Goal: Task Accomplishment & Management: Use online tool/utility

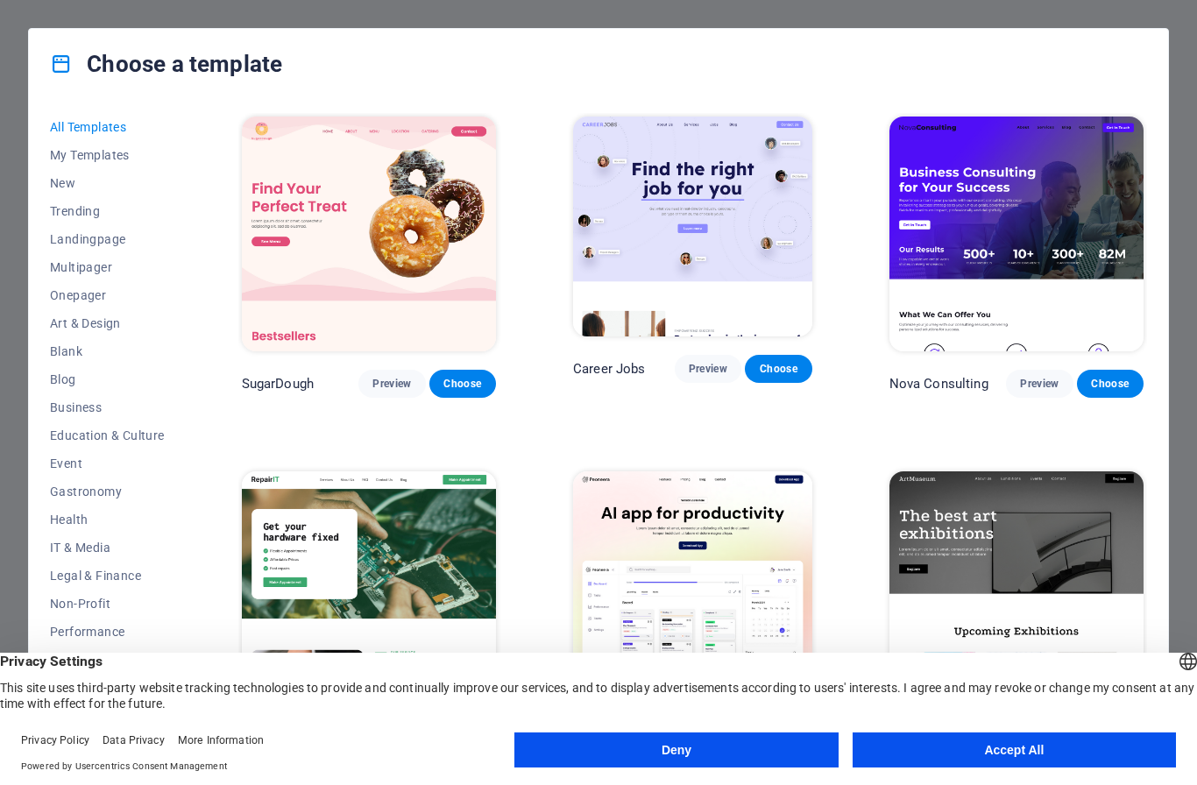
click at [1017, 755] on button "Accept All" at bounding box center [1014, 750] width 323 height 35
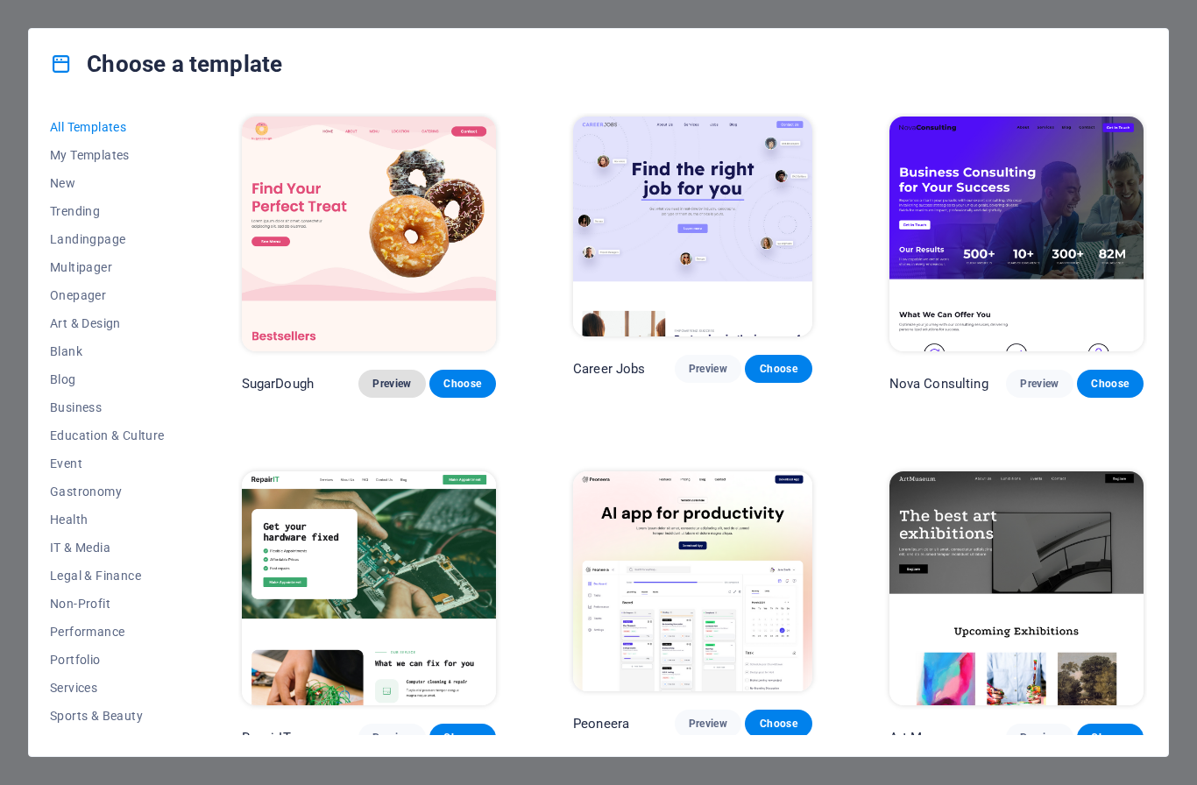
click at [404, 377] on span "Preview" at bounding box center [392, 384] width 39 height 14
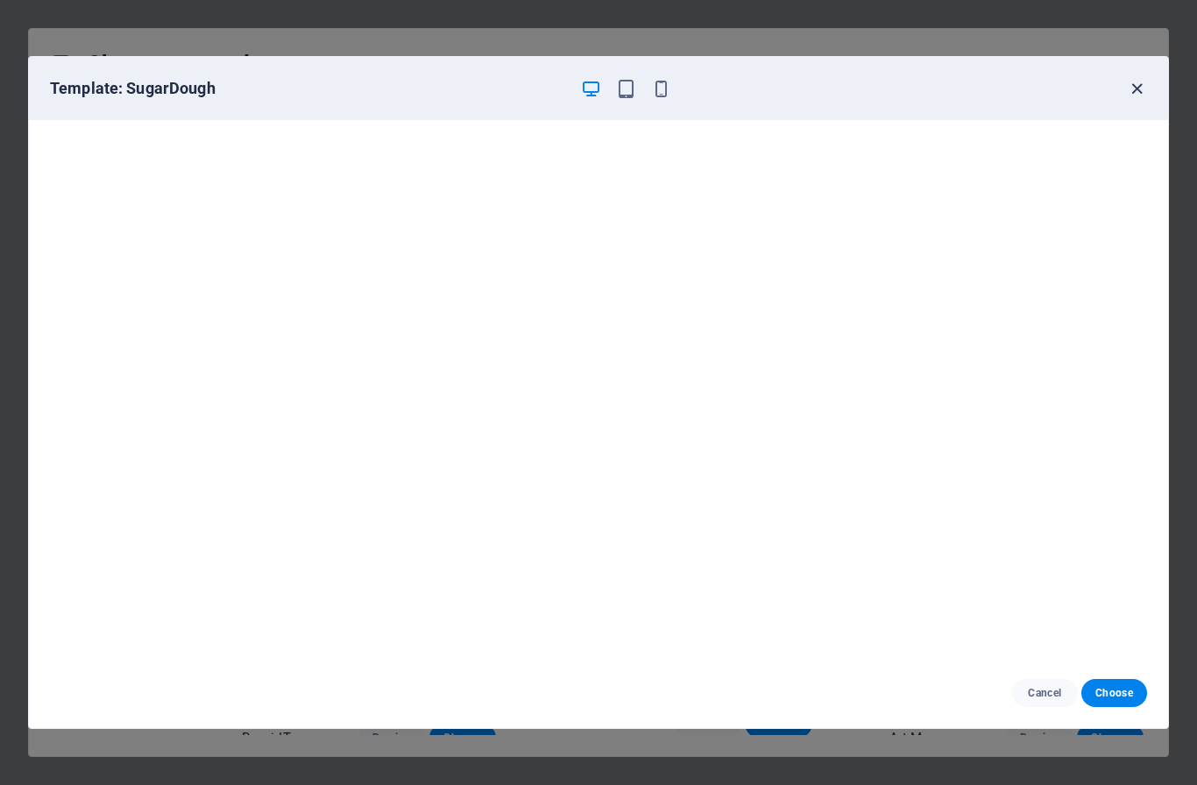
click at [1136, 91] on icon "button" at bounding box center [1137, 89] width 20 height 20
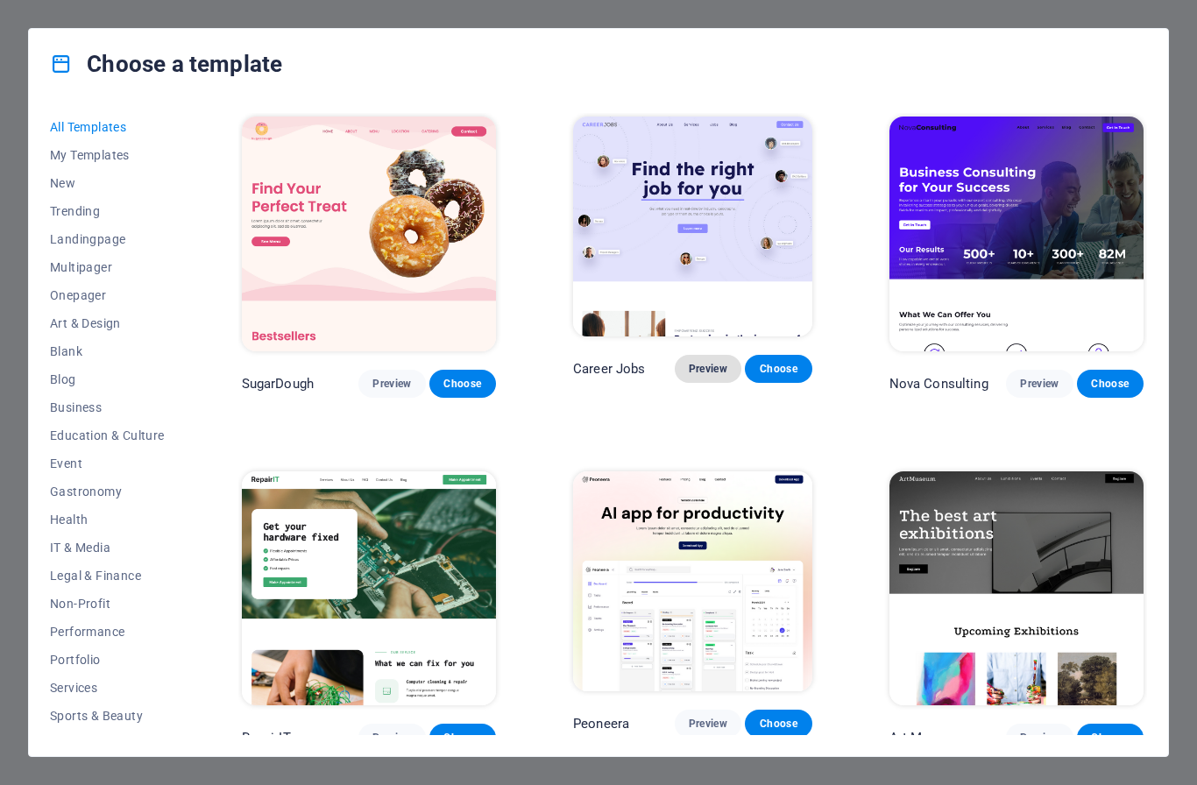
click at [713, 376] on span "Preview" at bounding box center [708, 369] width 39 height 14
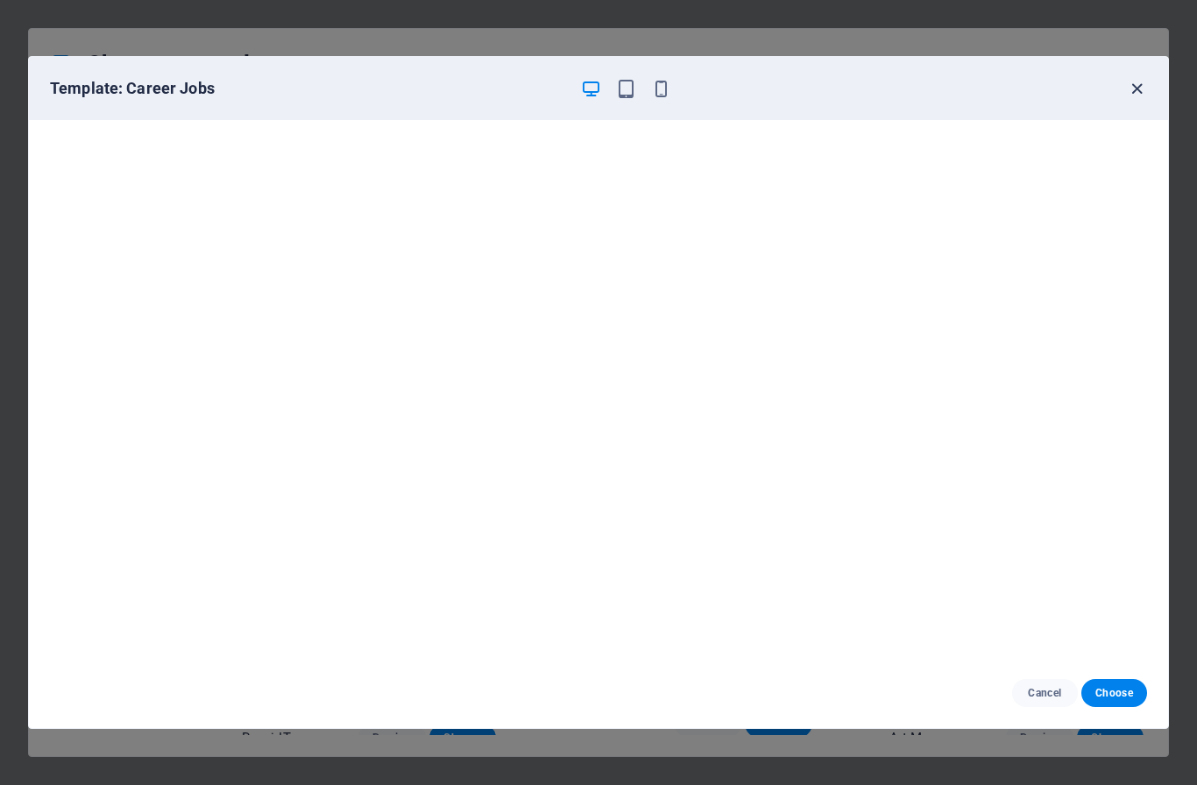
click at [1139, 88] on icon "button" at bounding box center [1137, 89] width 20 height 20
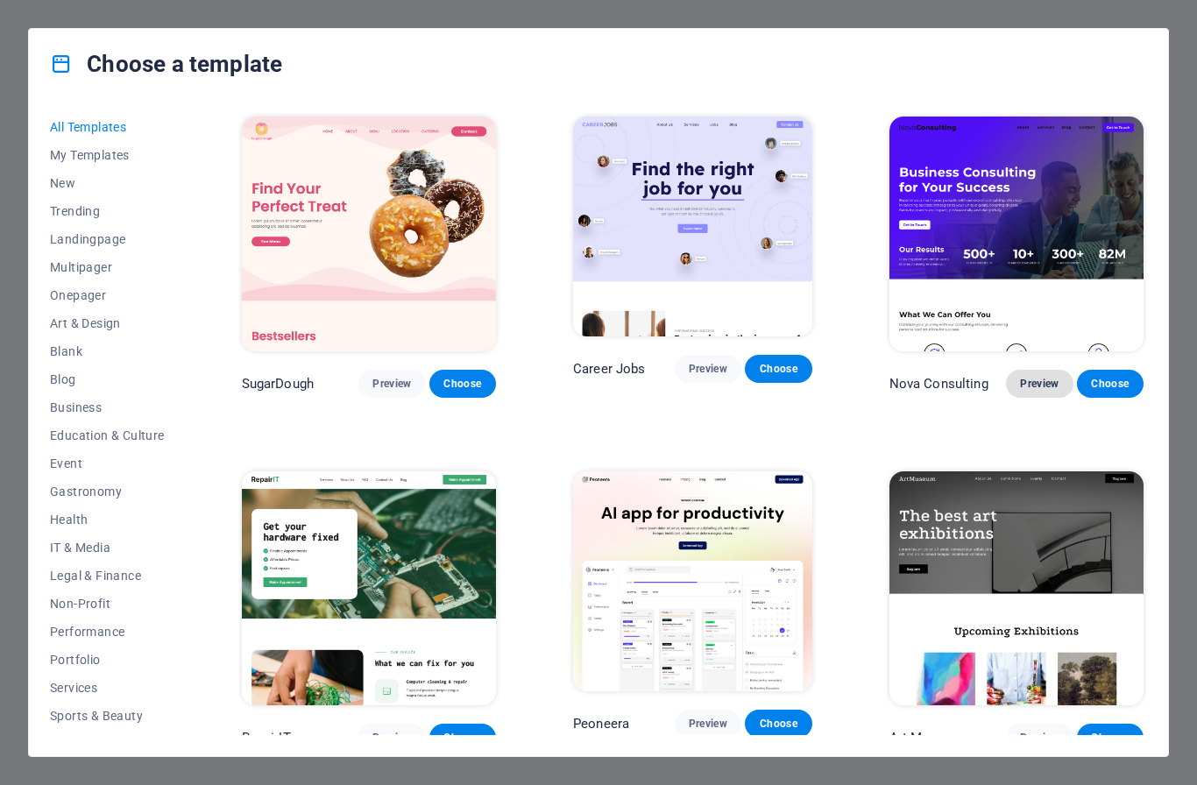
click at [1055, 377] on span "Preview" at bounding box center [1039, 384] width 39 height 14
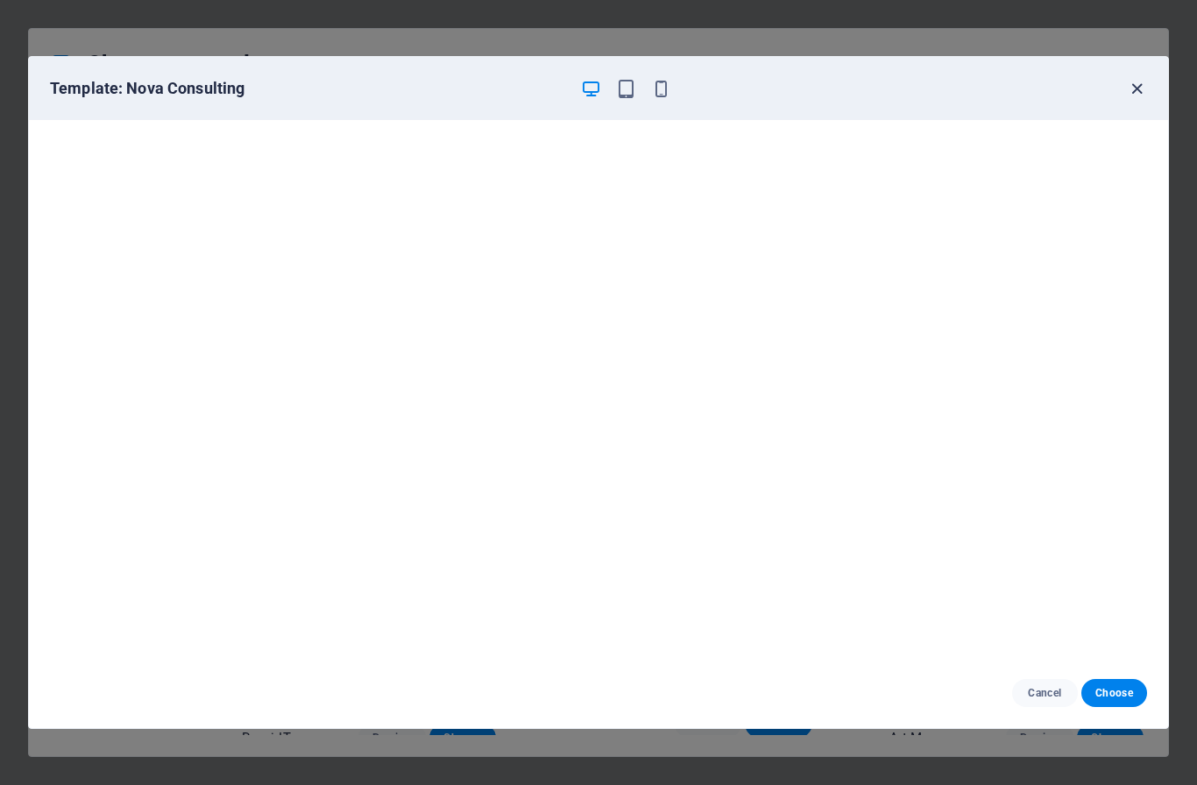
click at [1137, 82] on icon "button" at bounding box center [1137, 89] width 20 height 20
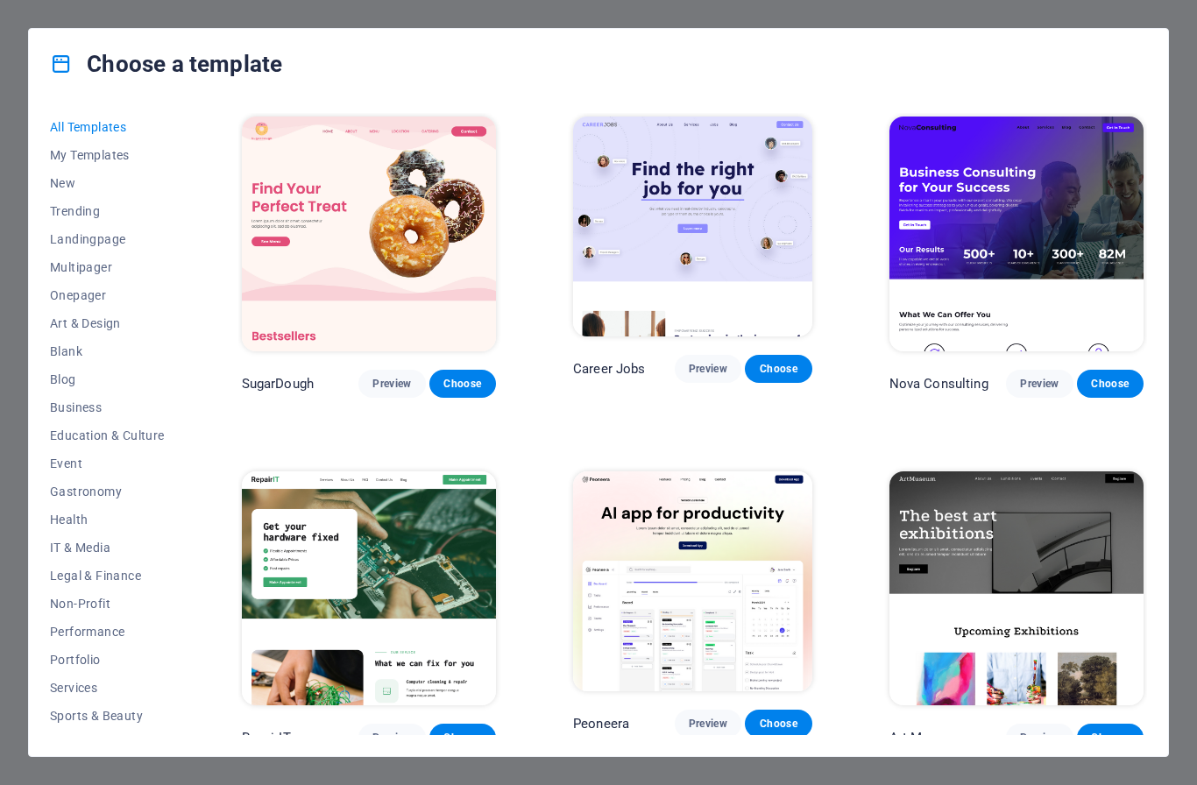
scroll to position [162, 0]
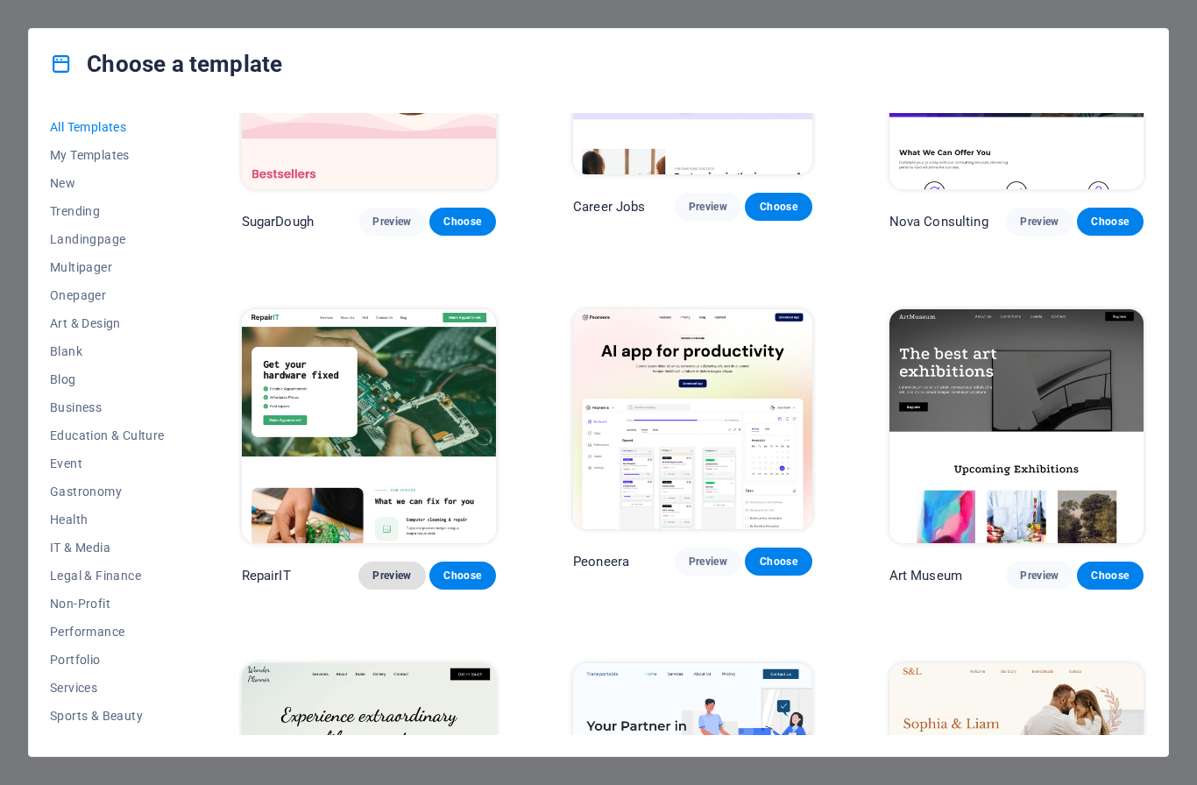
click at [389, 569] on span "Preview" at bounding box center [392, 576] width 39 height 14
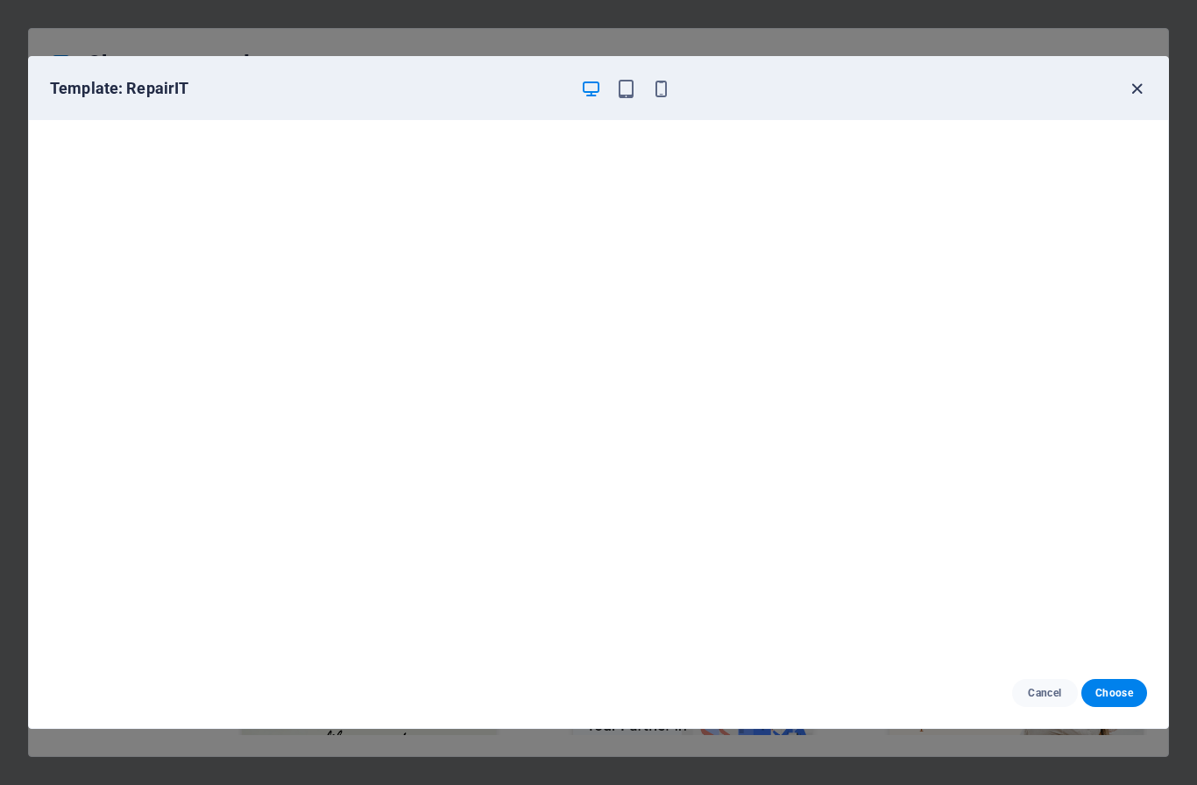
click at [1138, 89] on icon "button" at bounding box center [1137, 89] width 20 height 20
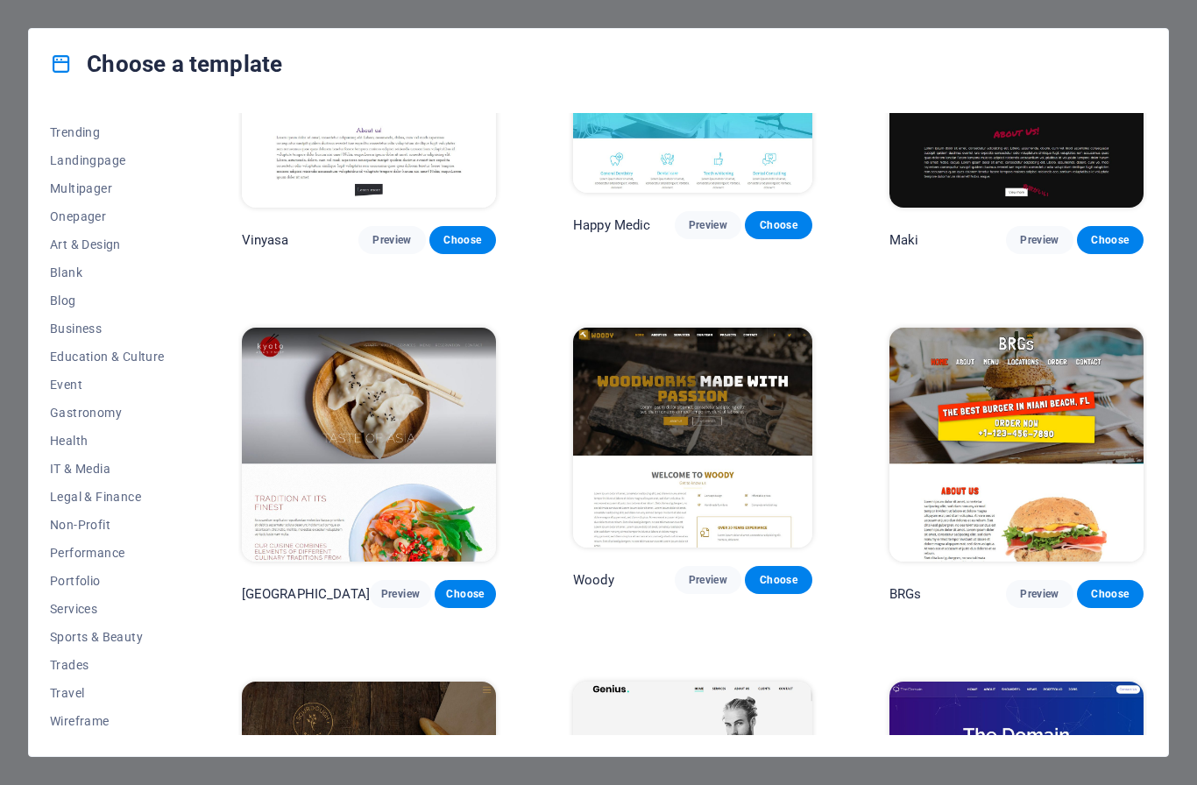
scroll to position [7852, 0]
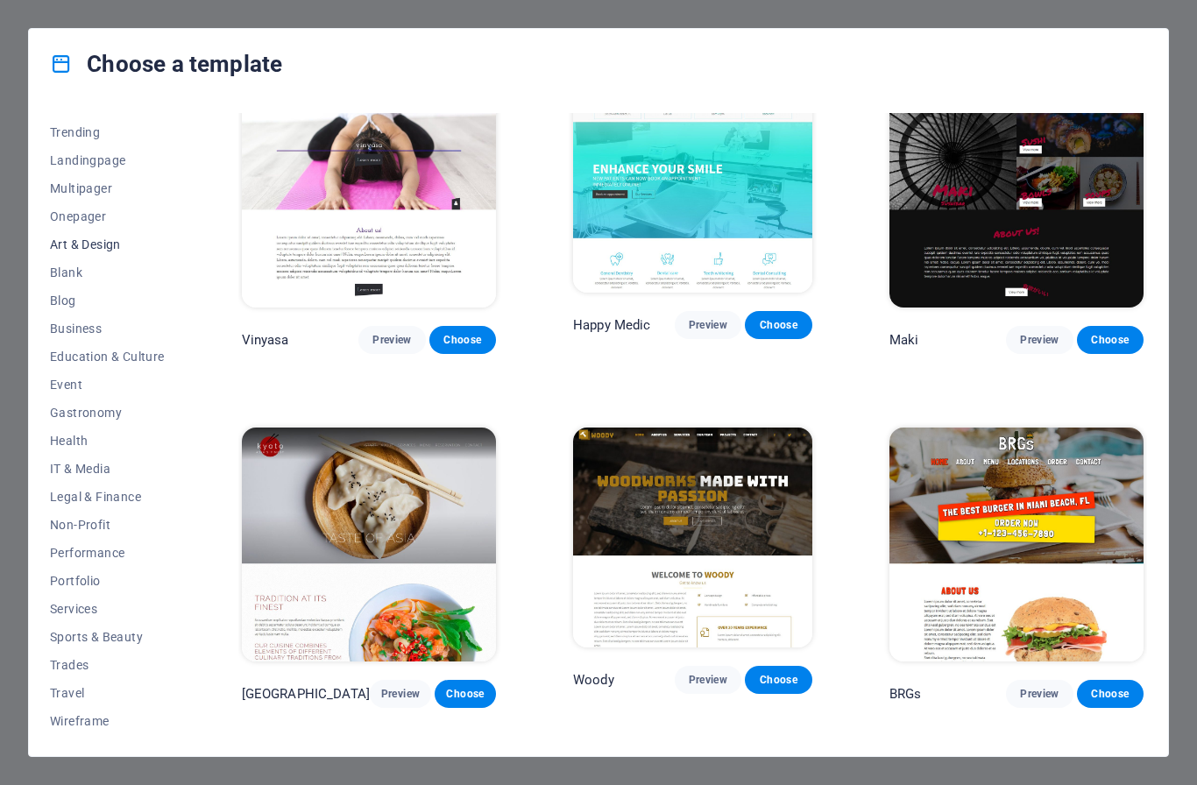
click at [84, 252] on button "Art & Design" at bounding box center [107, 245] width 115 height 28
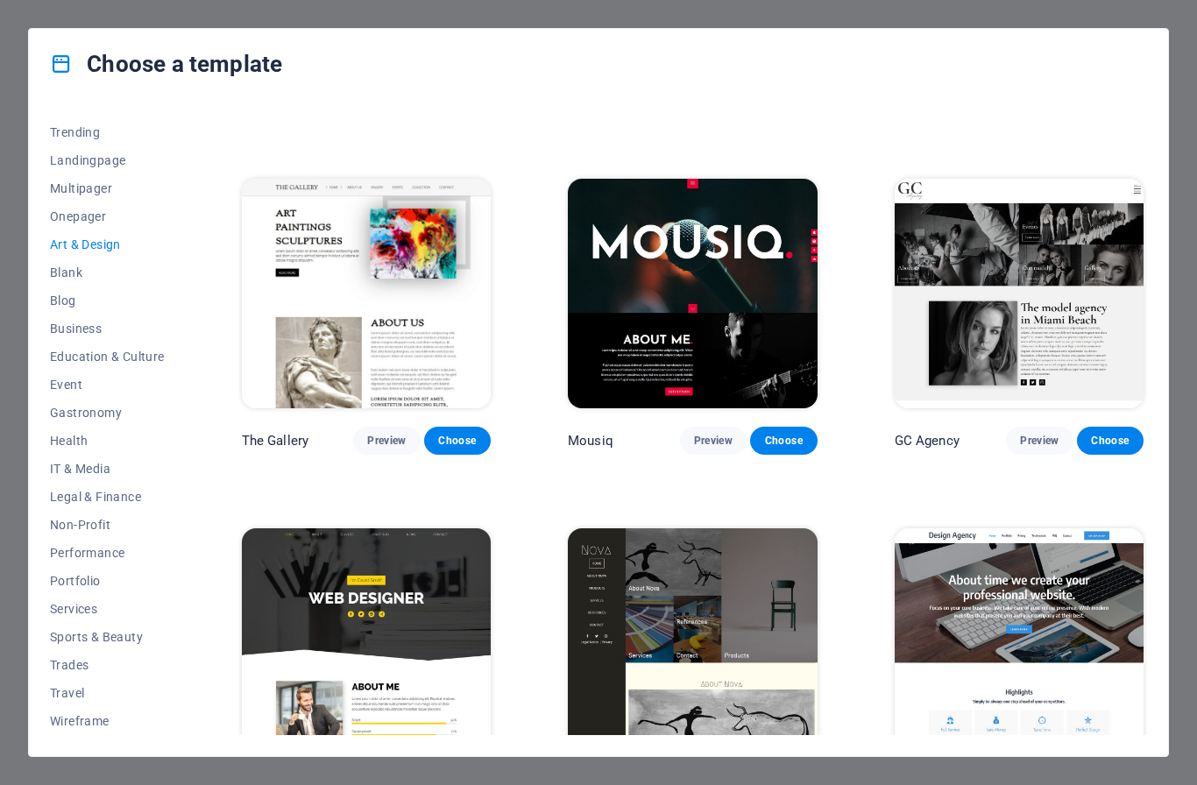
click at [536, 36] on div "Choose a template" at bounding box center [599, 64] width 1140 height 70
click at [517, 14] on div "Choose a template All Templates My Templates New Trending Landingpage Multipage…" at bounding box center [598, 392] width 1197 height 785
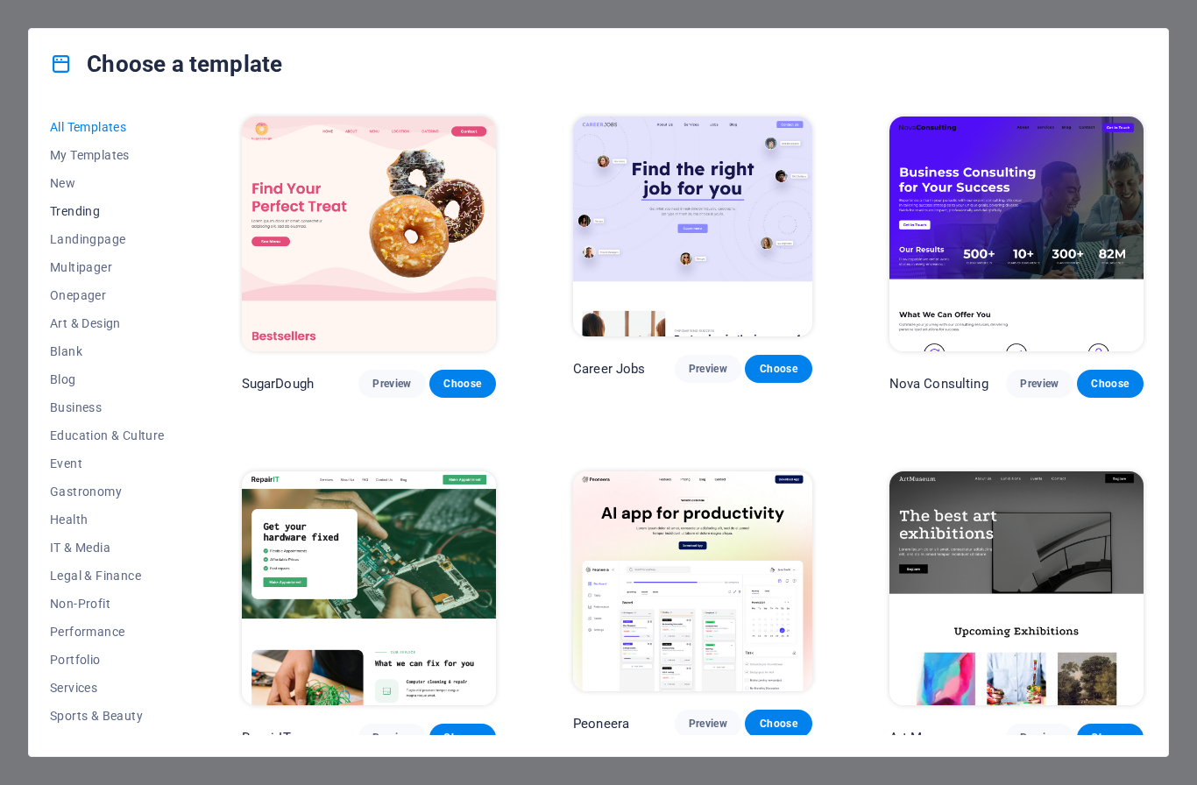
click at [90, 207] on span "Trending" at bounding box center [107, 211] width 115 height 14
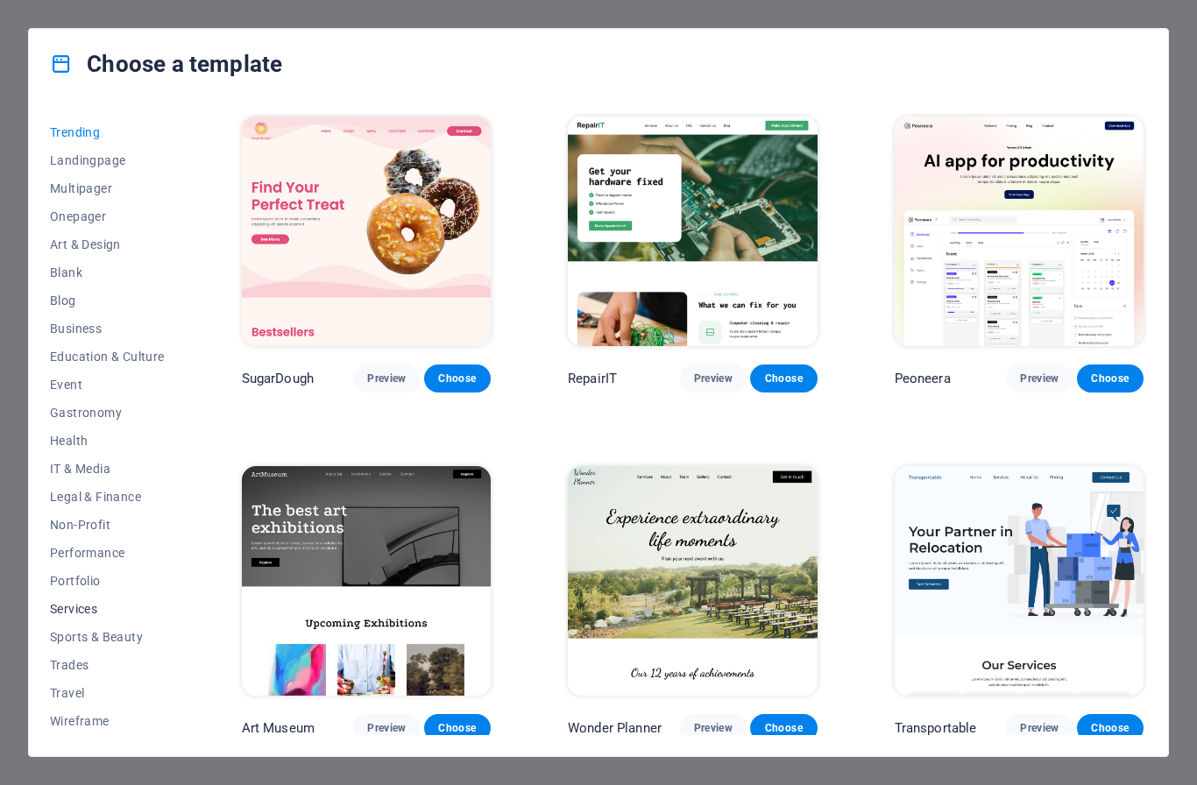
scroll to position [79, 0]
click at [99, 337] on button "Business" at bounding box center [107, 329] width 115 height 28
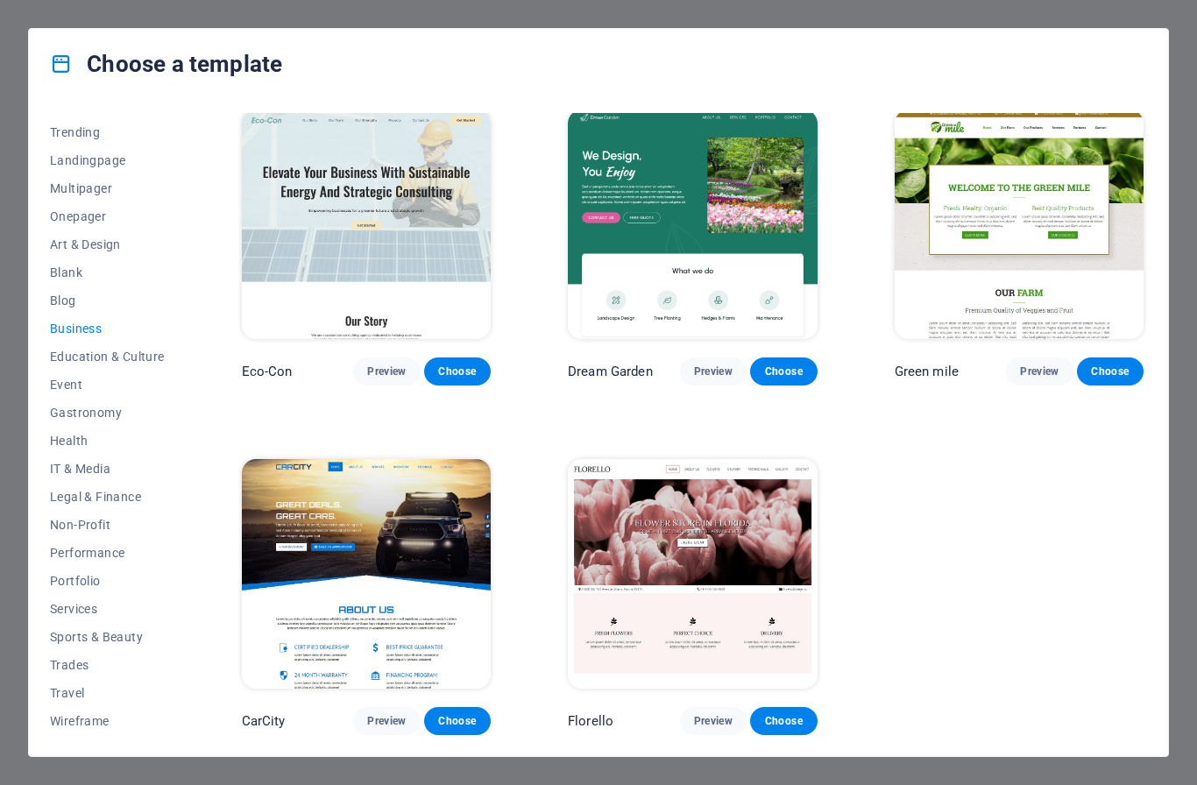
scroll to position [7, 0]
click at [87, 166] on span "Landingpage" at bounding box center [107, 160] width 115 height 14
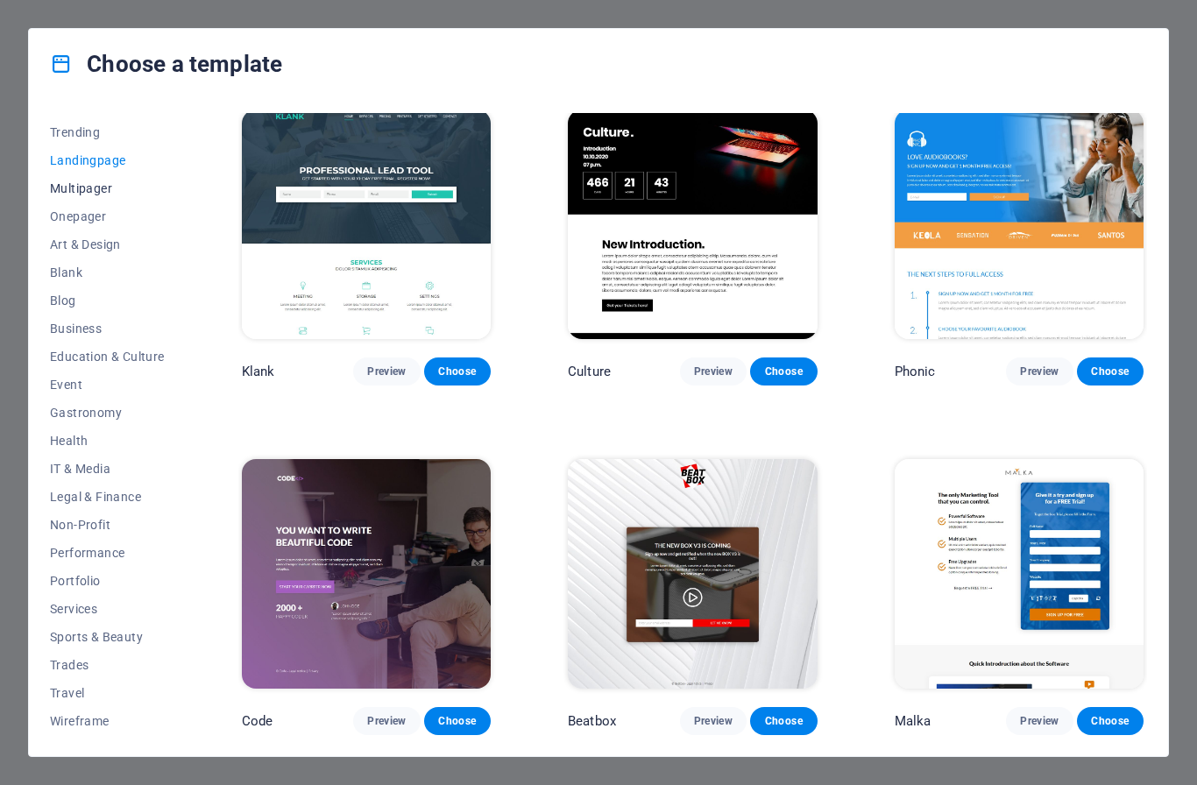
click at [95, 193] on span "Multipager" at bounding box center [107, 188] width 115 height 14
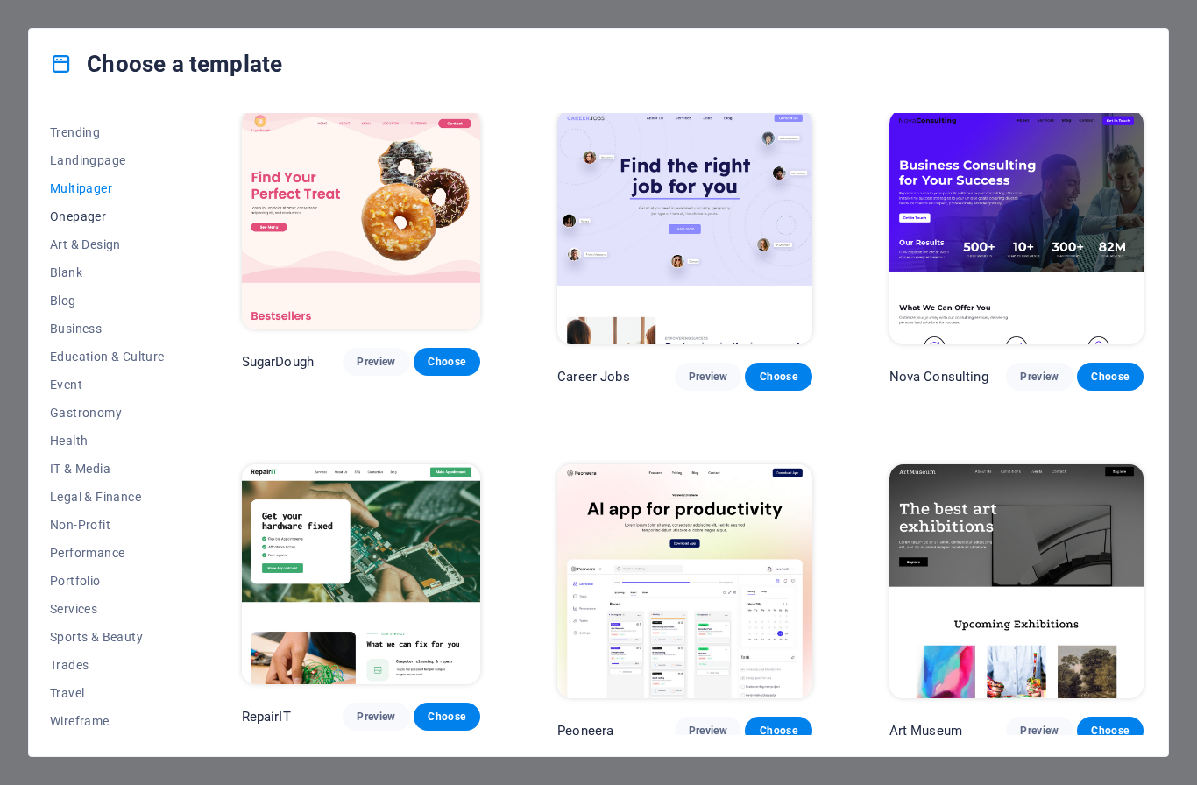
click at [95, 215] on span "Onepager" at bounding box center [107, 217] width 115 height 14
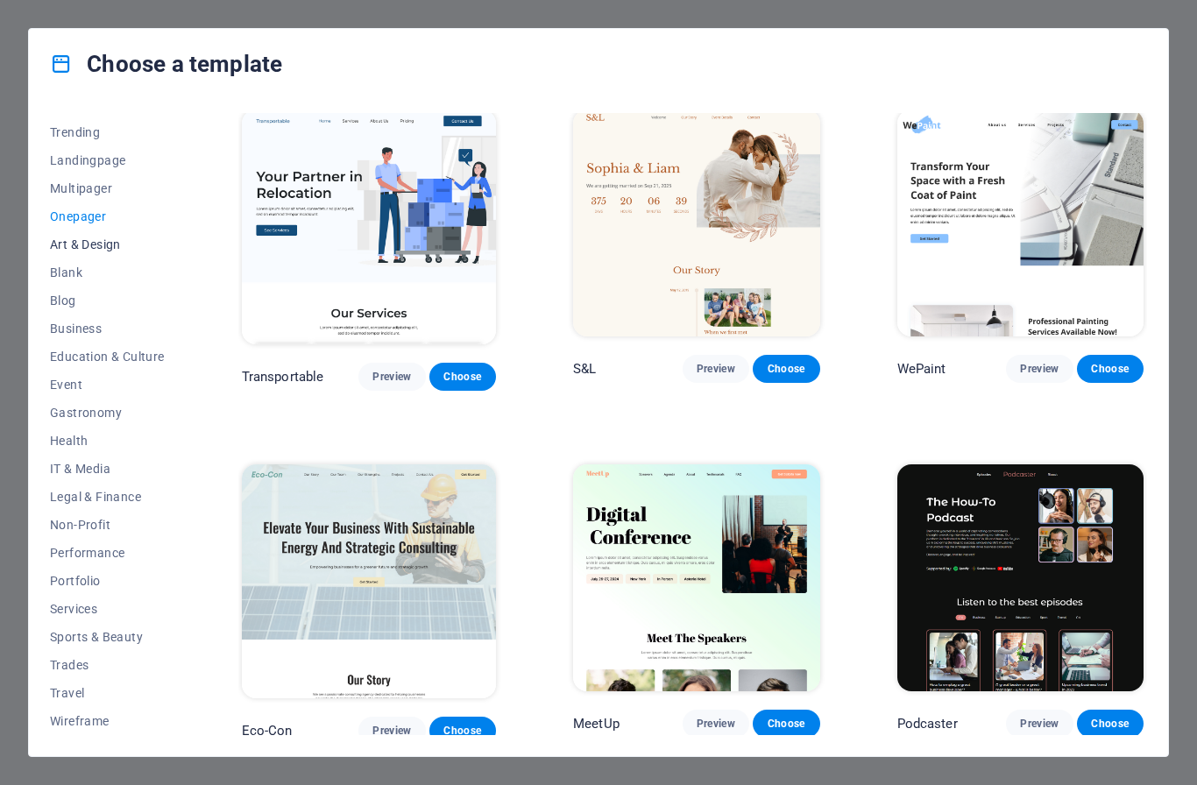
click at [104, 245] on span "Art & Design" at bounding box center [107, 245] width 115 height 14
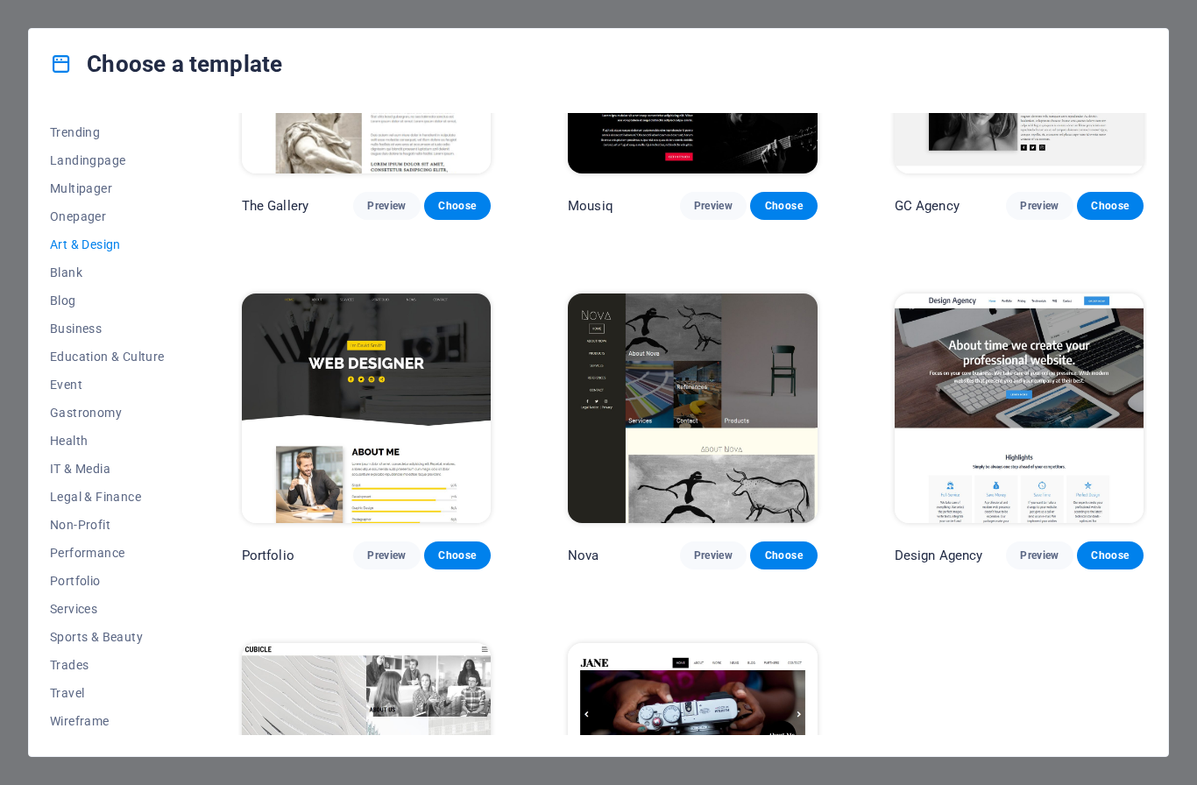
scroll to position [765, 0]
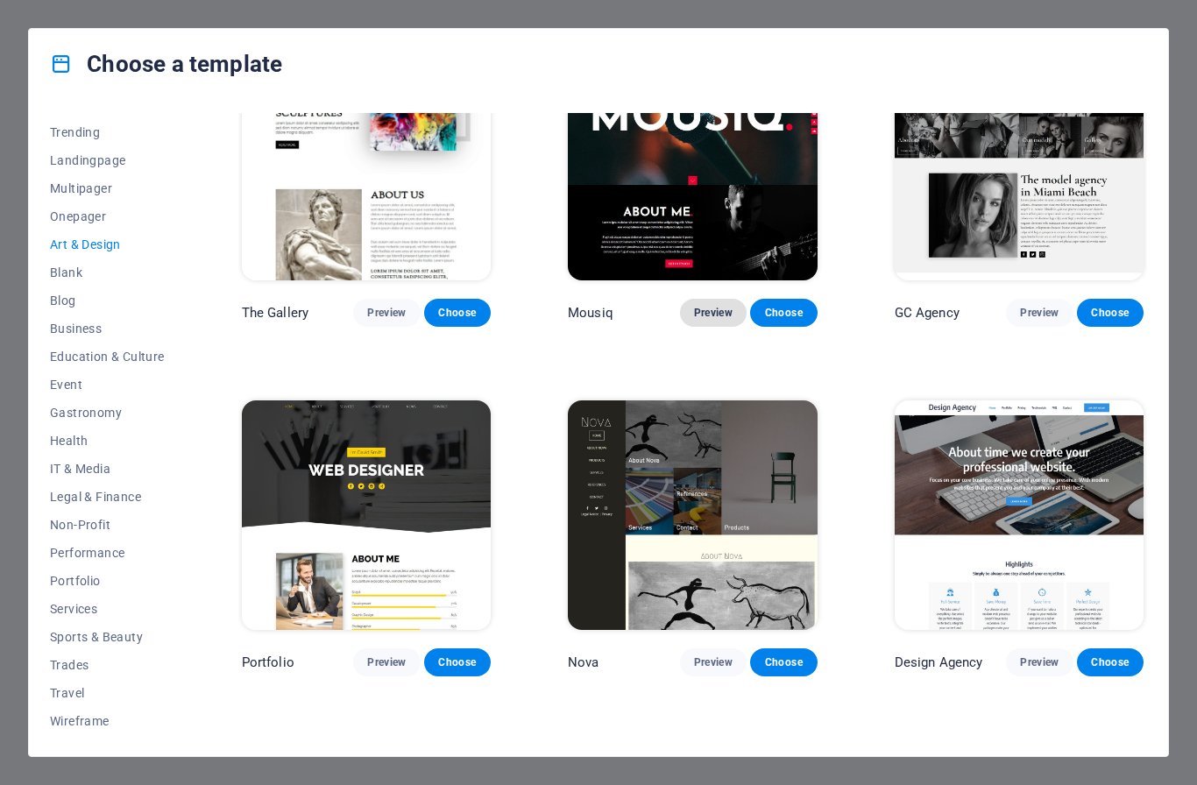
click at [711, 313] on span "Preview" at bounding box center [713, 313] width 39 height 14
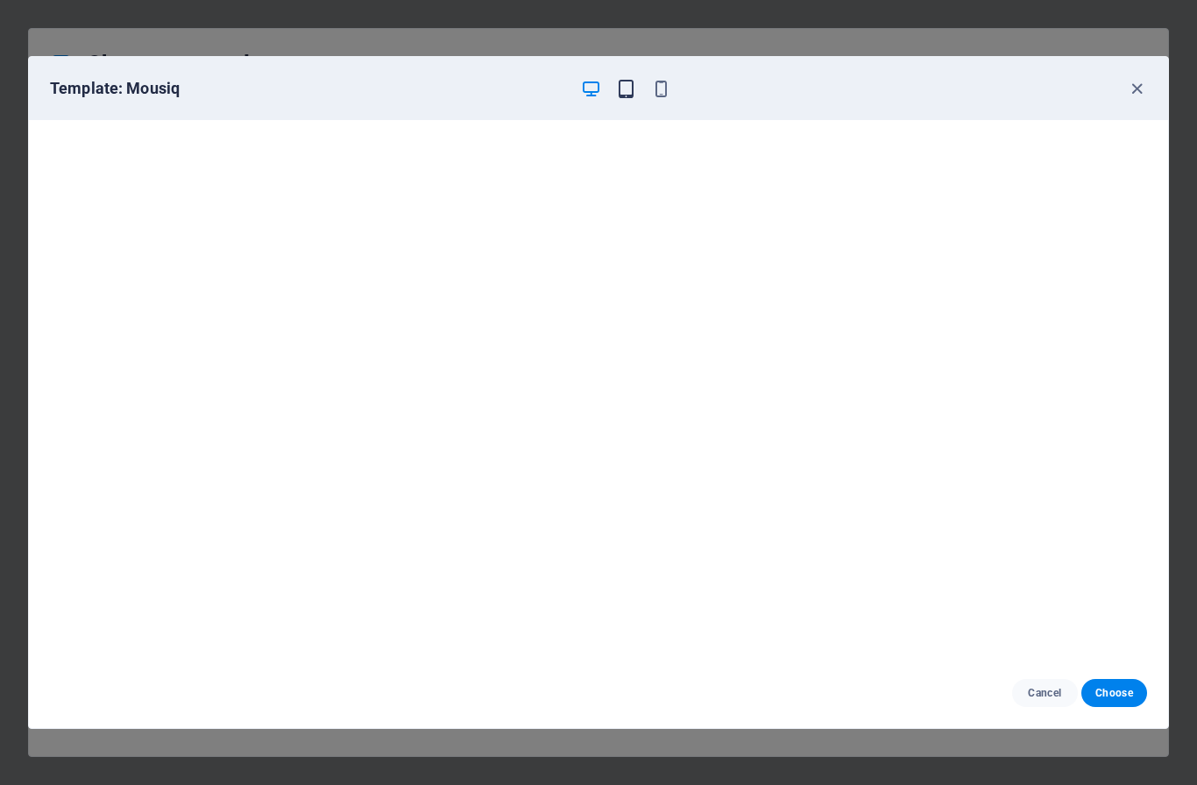
click at [630, 90] on icon "button" at bounding box center [626, 89] width 20 height 20
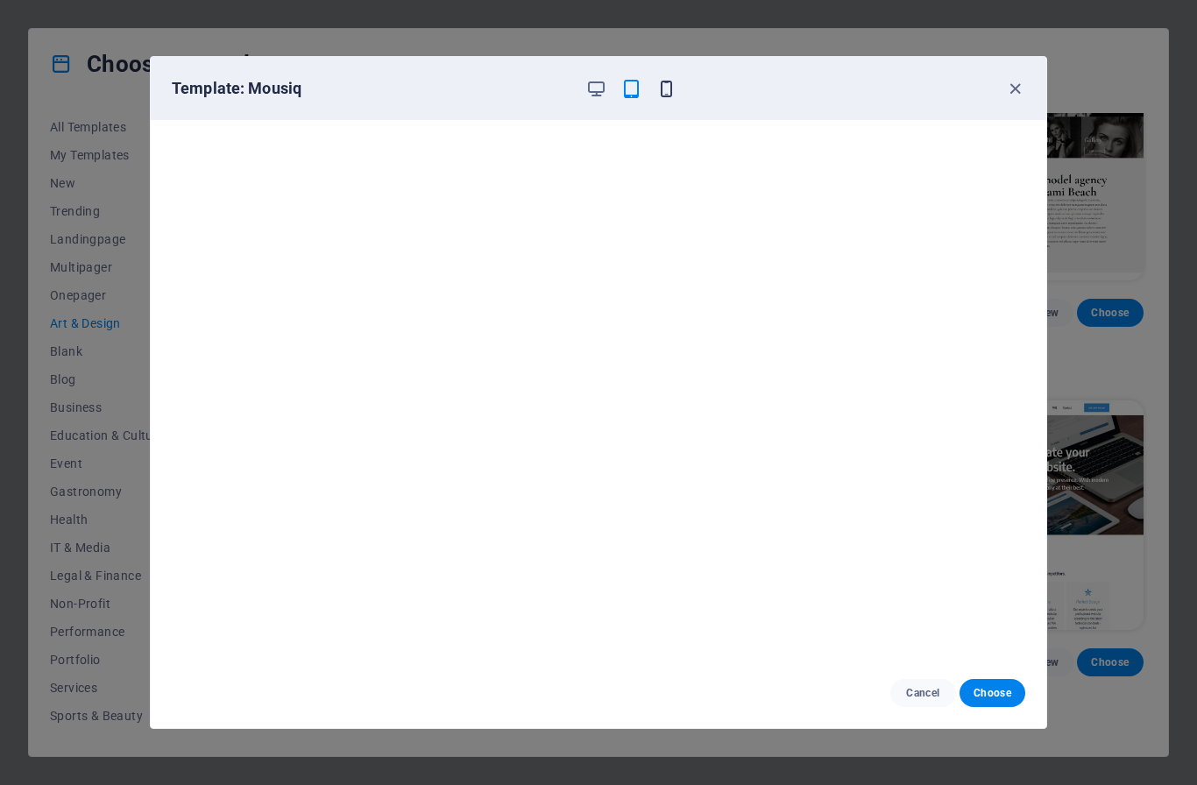
click at [664, 90] on icon "button" at bounding box center [667, 89] width 20 height 20
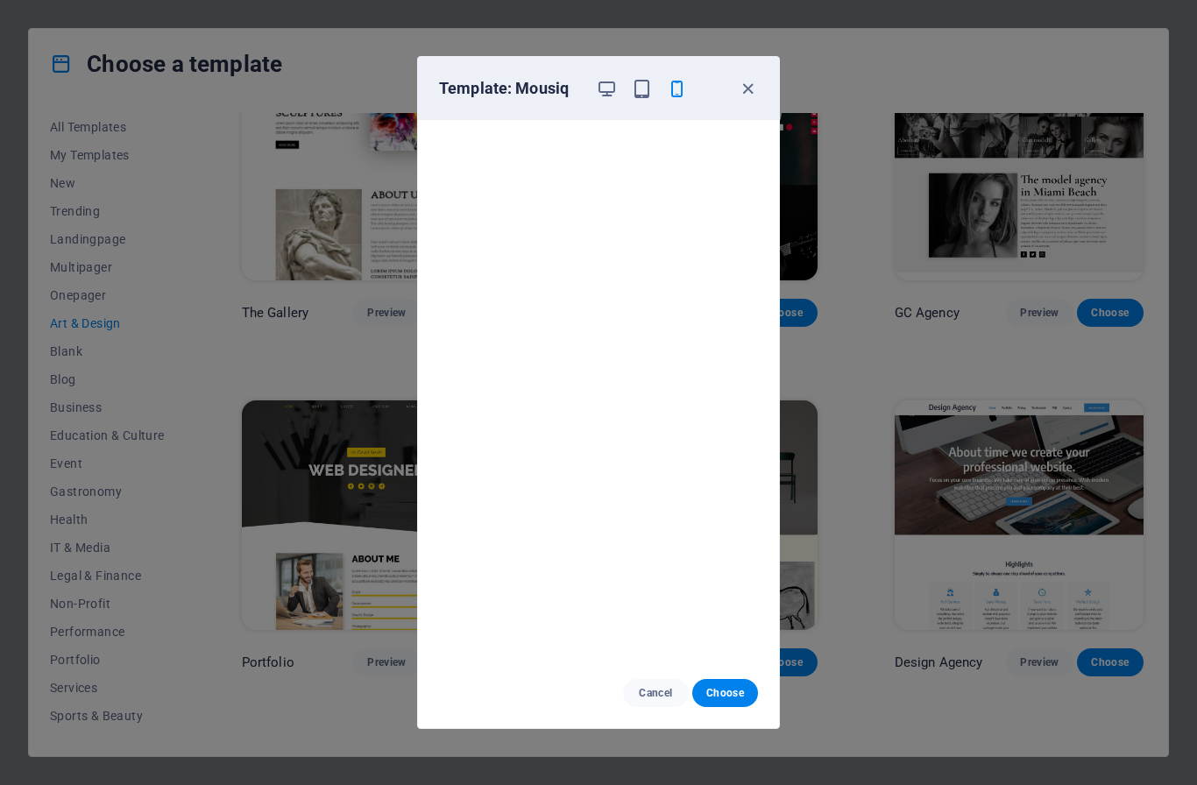
click at [933, 335] on div "Template: Mousiq Cancel Choose" at bounding box center [598, 392] width 1197 height 785
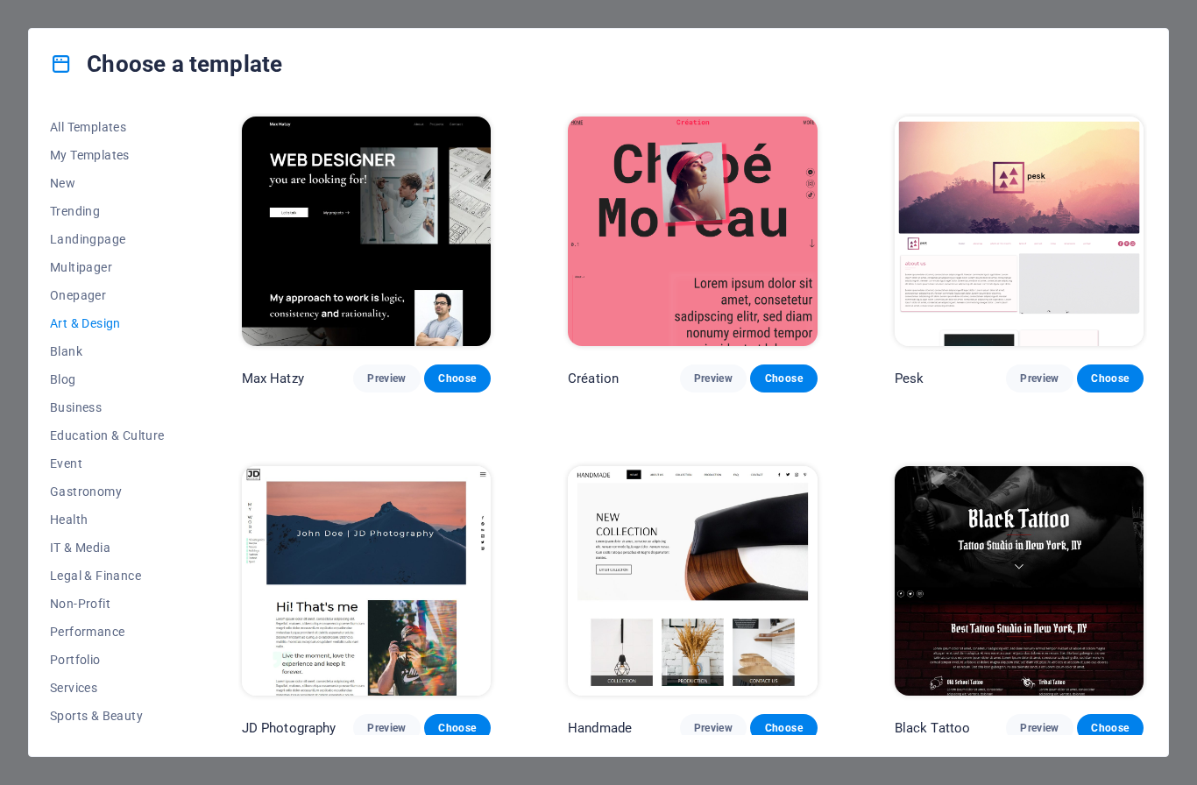
scroll to position [0, 0]
click at [1048, 733] on span "Preview" at bounding box center [1039, 728] width 39 height 14
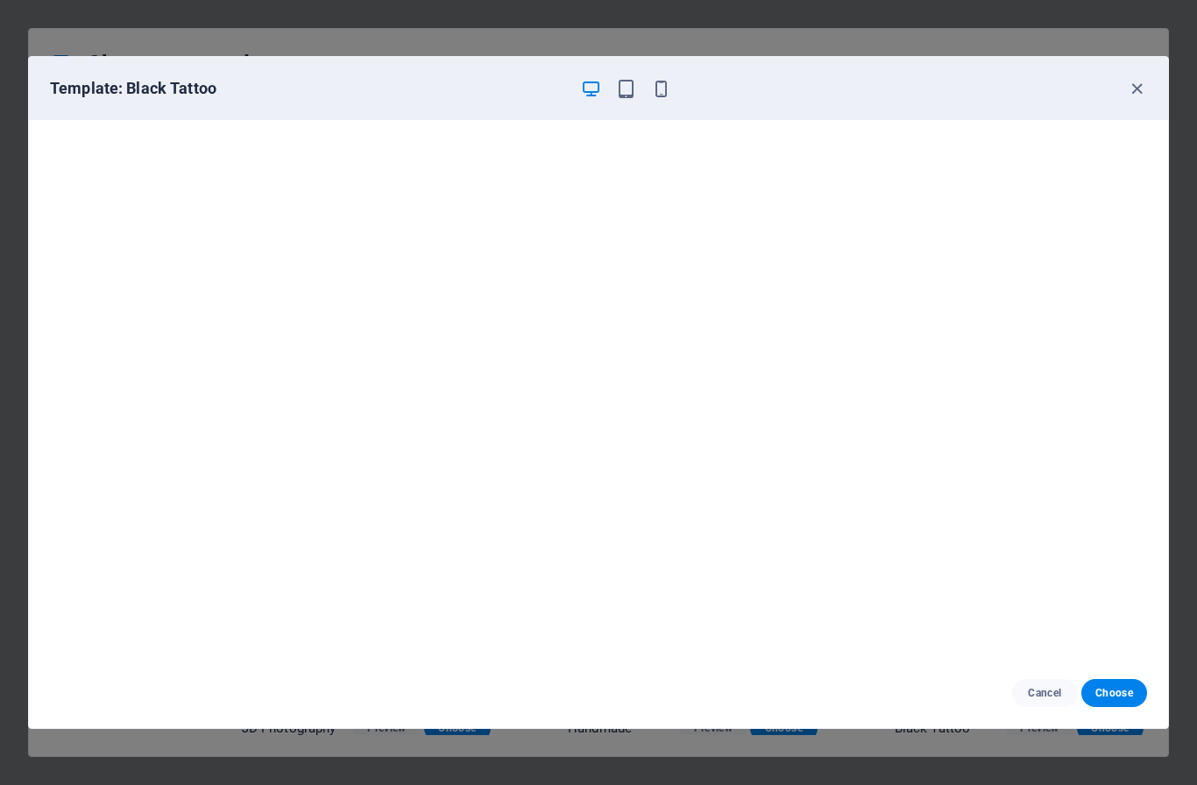
click at [24, 65] on div "Template: Black Tattoo Cancel Choose" at bounding box center [598, 392] width 1197 height 785
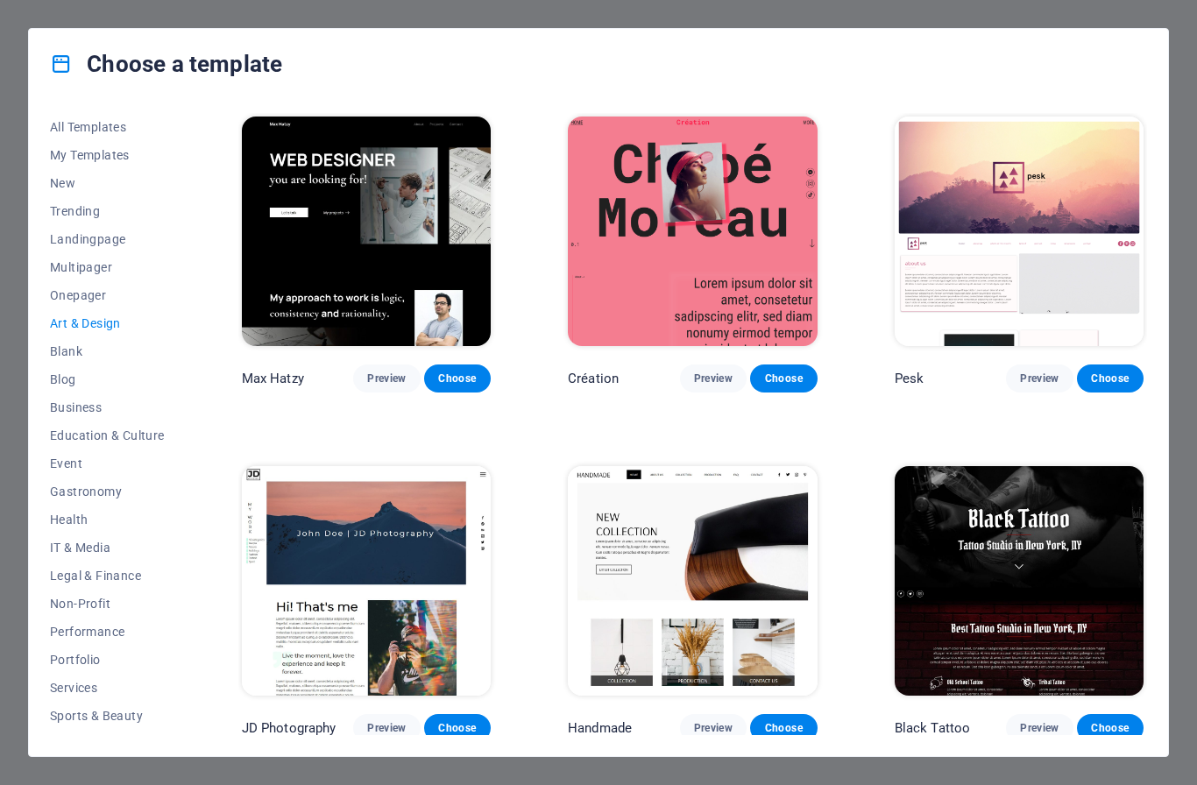
scroll to position [7, 0]
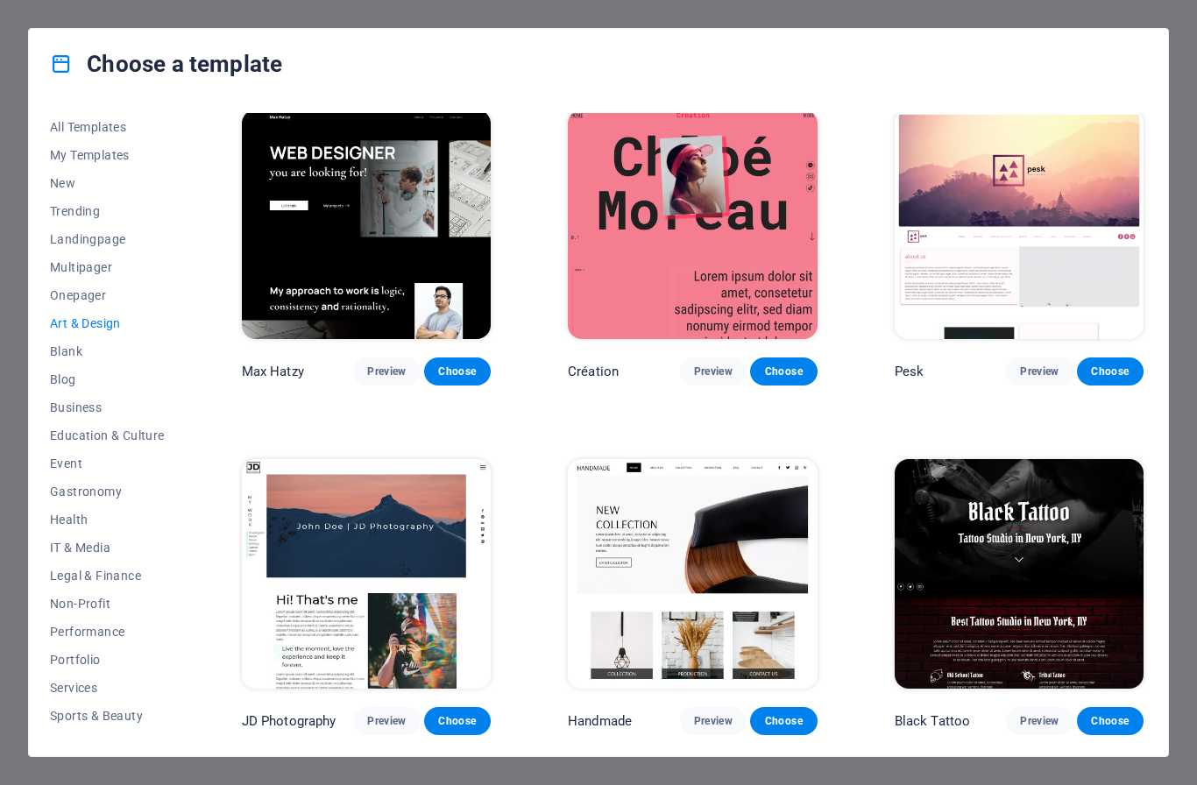
click at [56, 56] on icon at bounding box center [61, 64] width 23 height 23
click at [615, 575] on img at bounding box center [692, 574] width 249 height 230
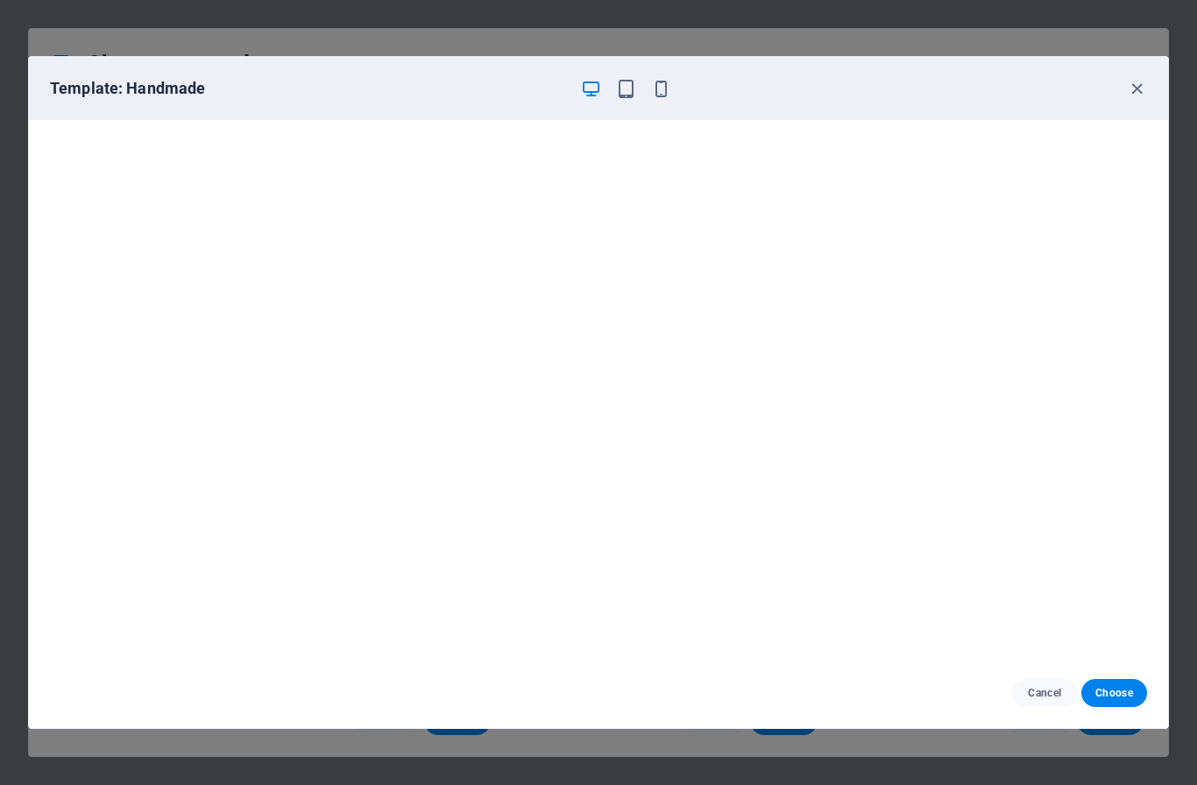
click at [6, 124] on div "Template: Handmade Cancel Choose" at bounding box center [598, 392] width 1197 height 785
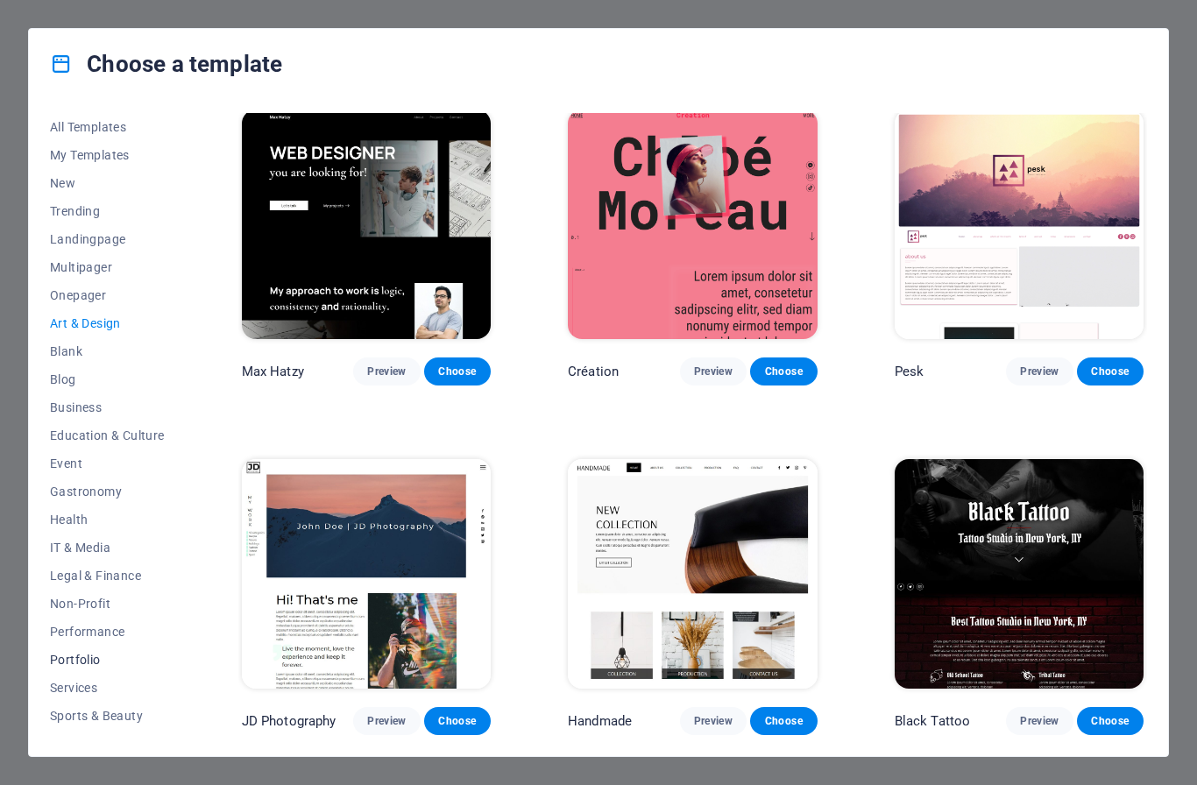
click at [89, 665] on span "Portfolio" at bounding box center [107, 660] width 115 height 14
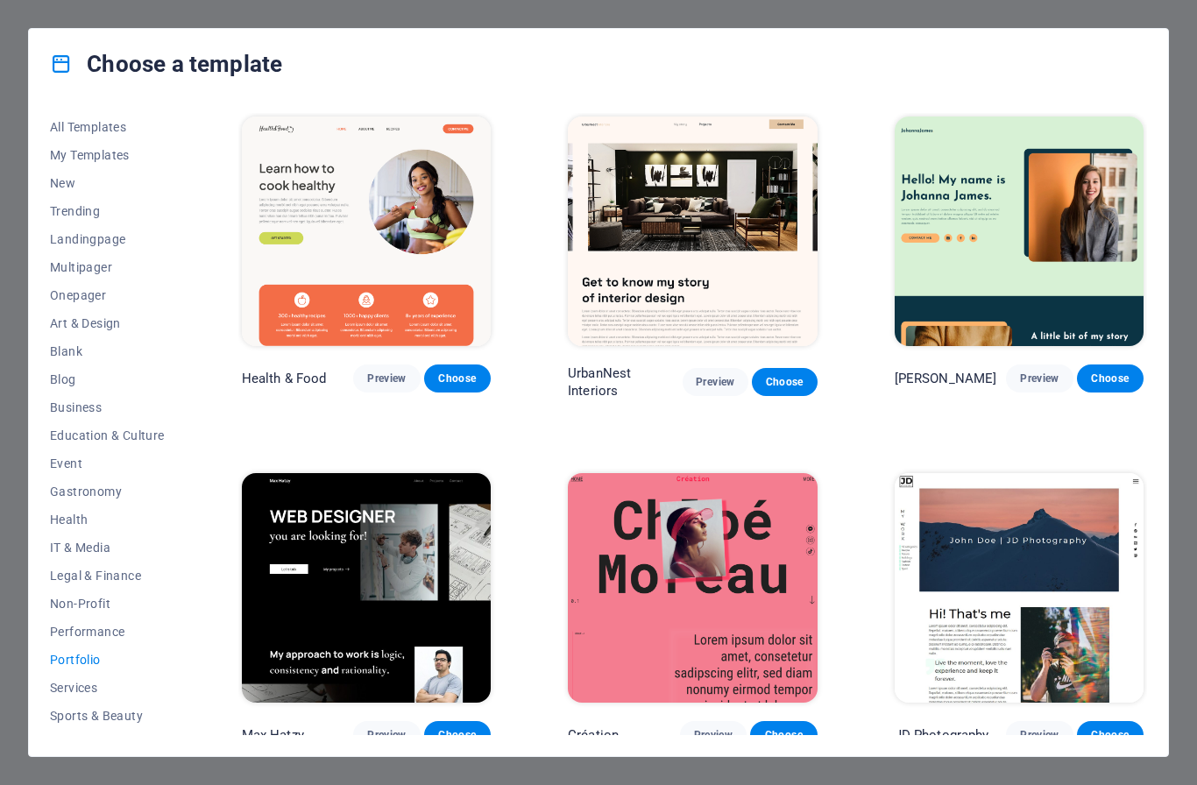
scroll to position [0, 0]
click at [949, 167] on img at bounding box center [1019, 232] width 249 height 230
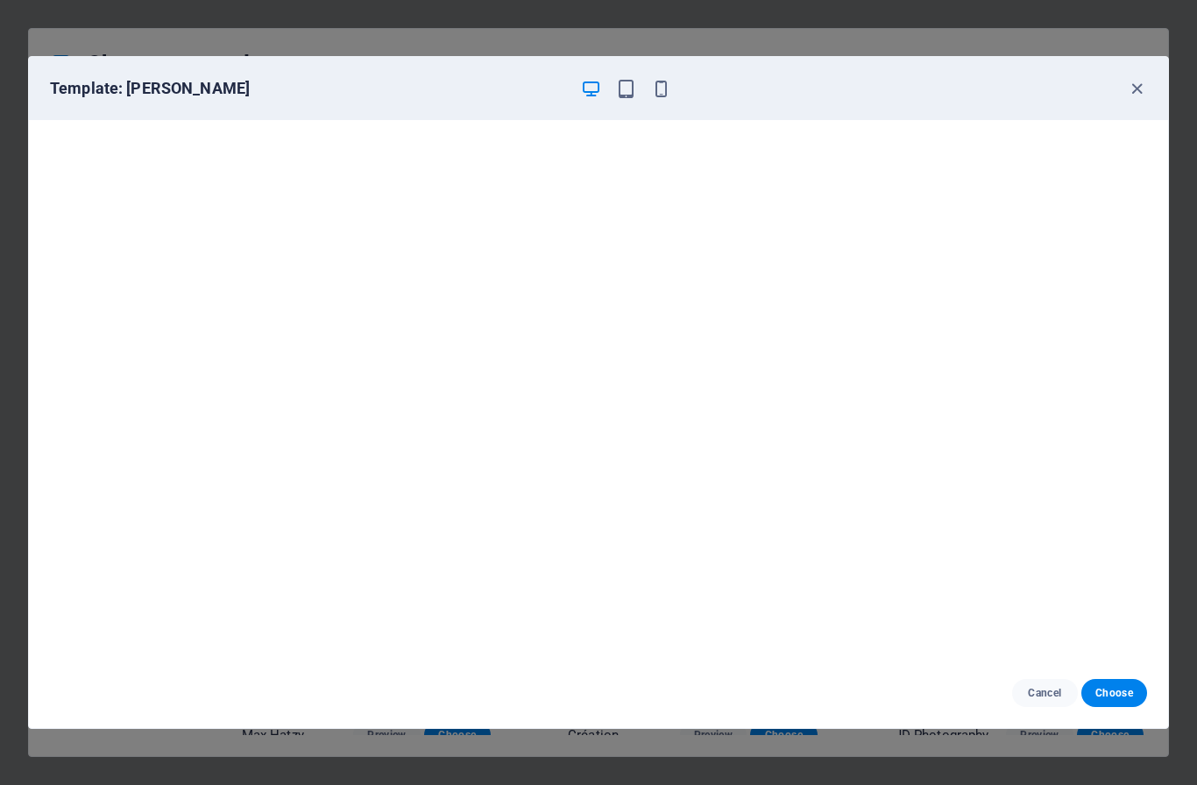
click at [32, 38] on div "Template: Johanna James Cancel Choose" at bounding box center [598, 392] width 1197 height 785
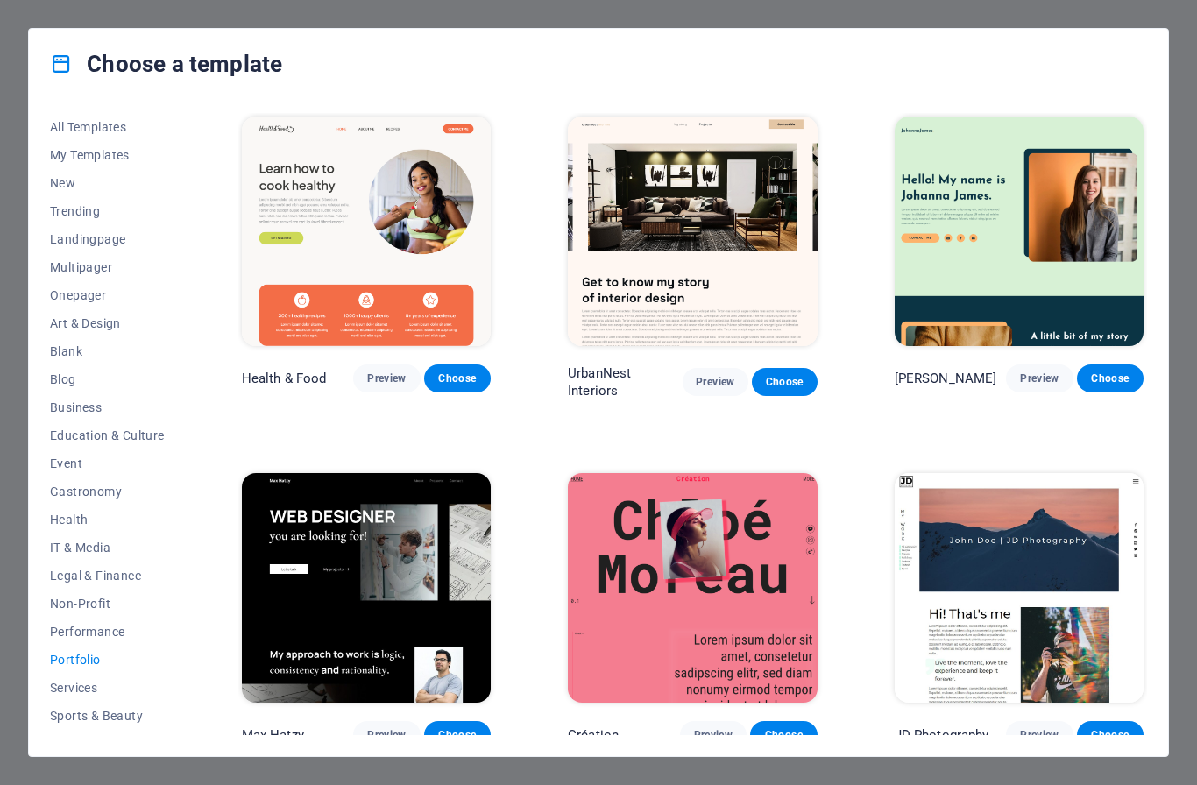
click at [607, 208] on img at bounding box center [692, 232] width 249 height 230
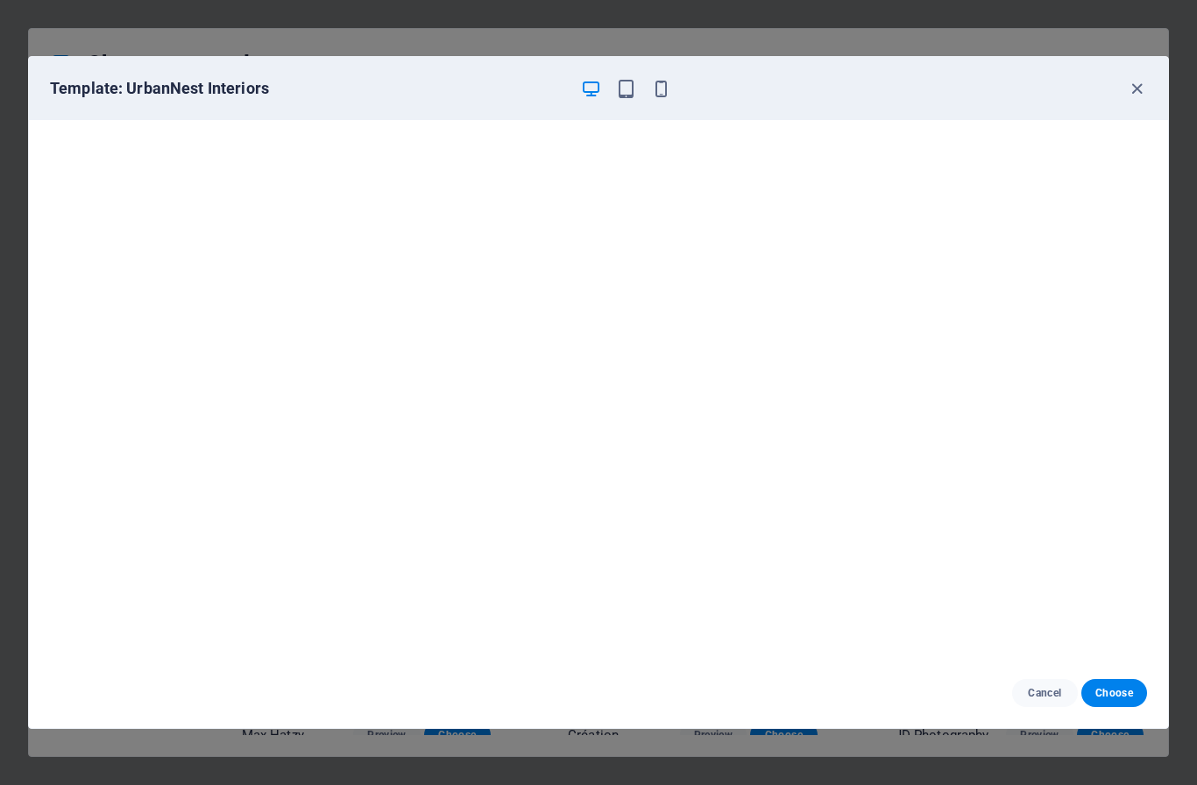
click at [43, 53] on div "Template: UrbanNest Interiors Cancel Choose" at bounding box center [598, 392] width 1197 height 785
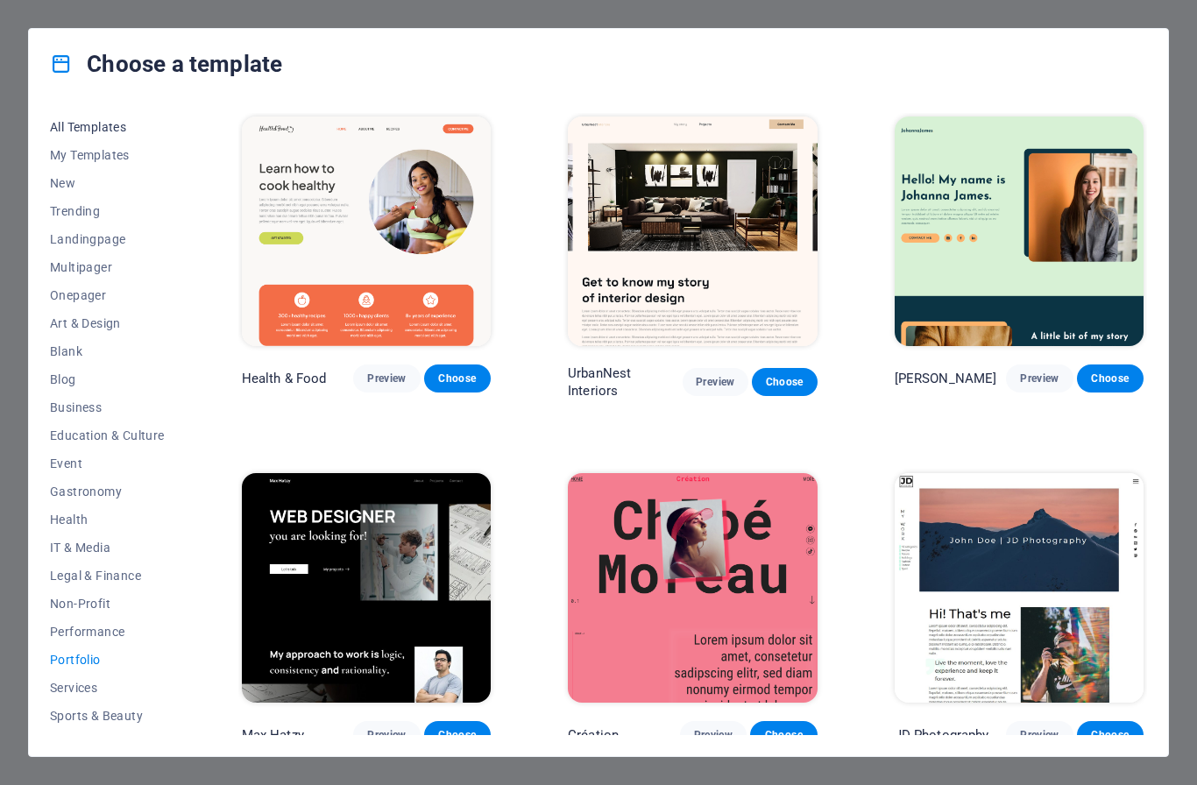
click at [78, 127] on span "All Templates" at bounding box center [107, 127] width 115 height 14
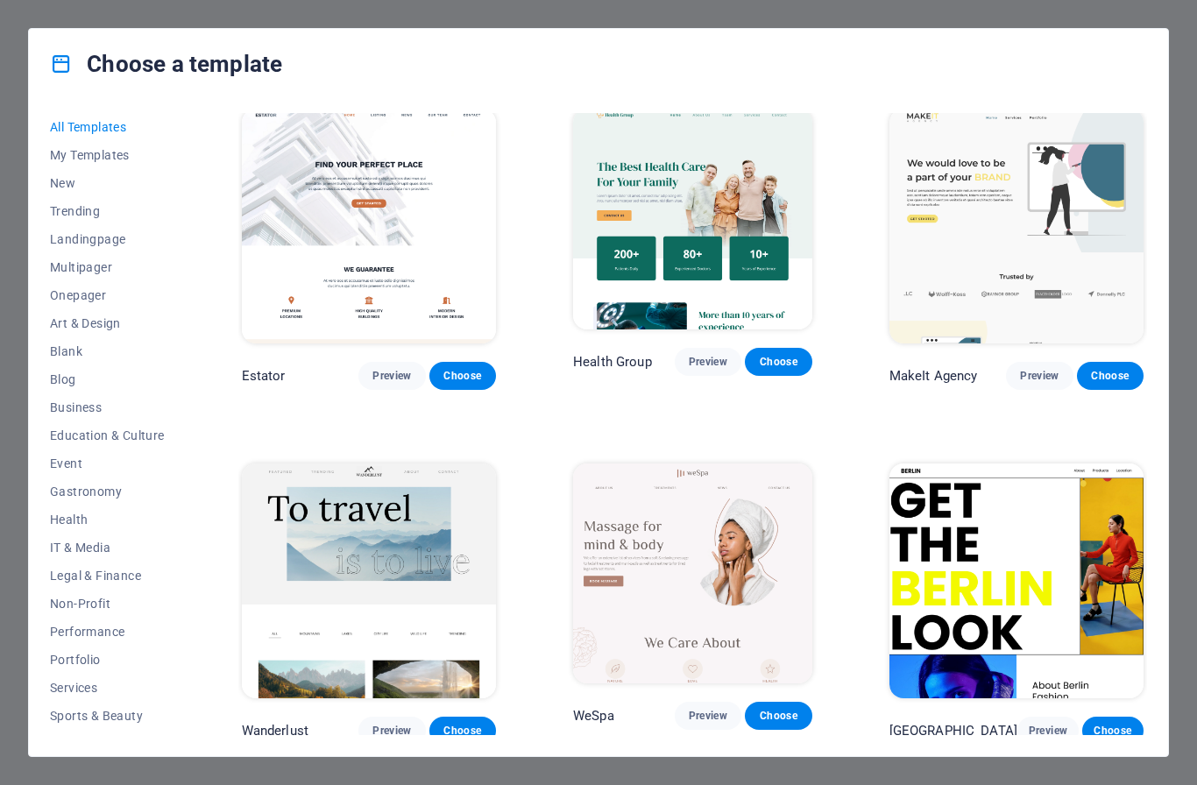
scroll to position [3569, 0]
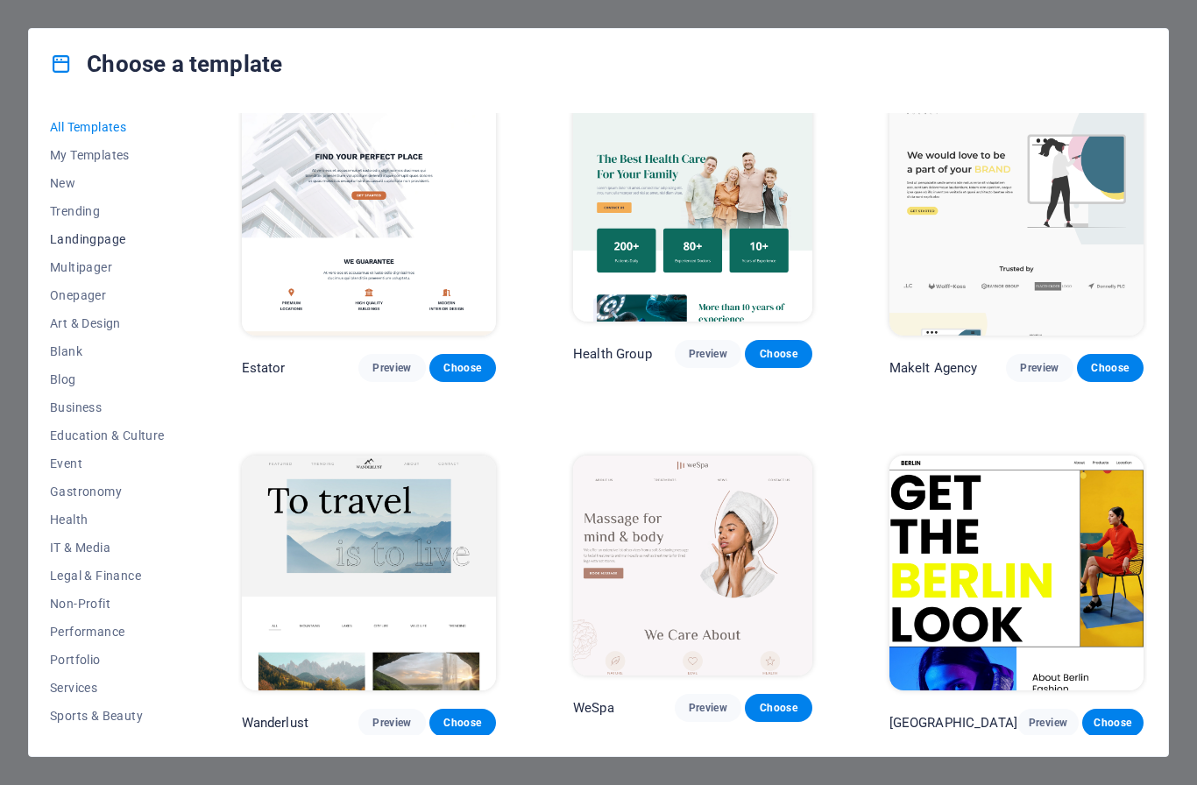
click at [80, 247] on button "Landingpage" at bounding box center [107, 239] width 115 height 28
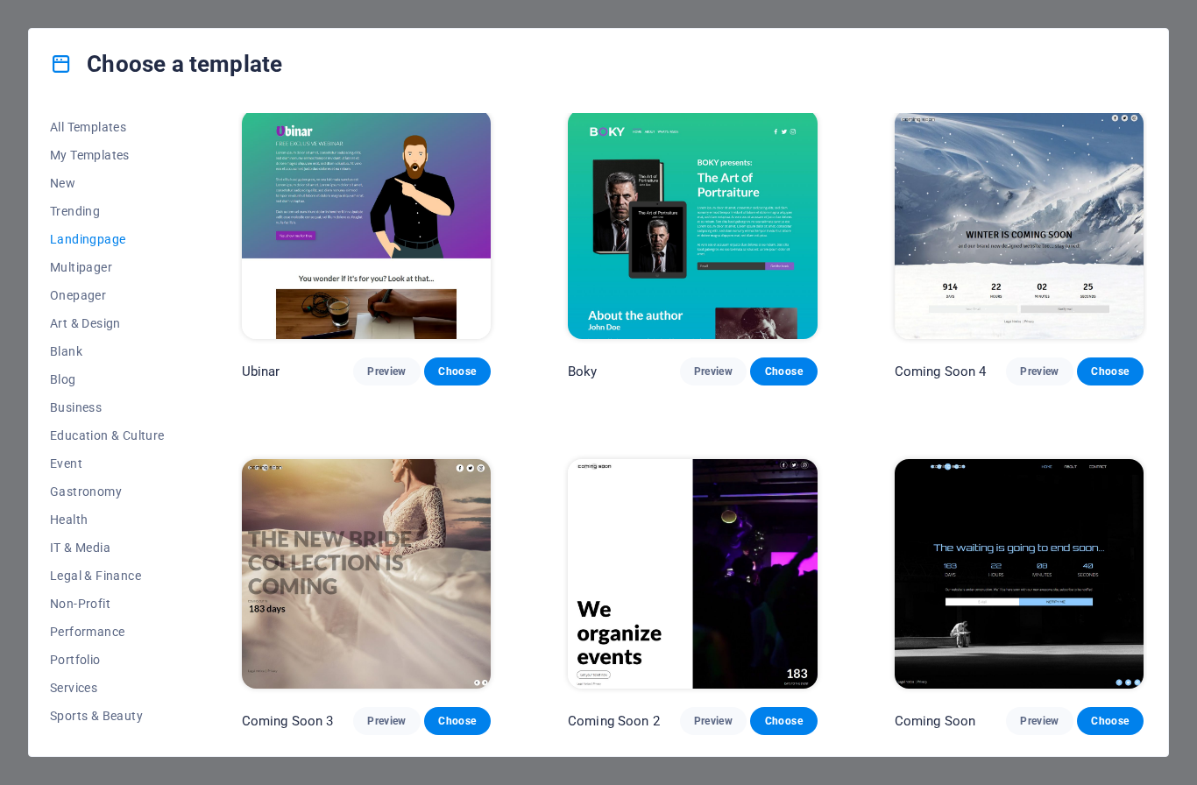
scroll to position [2455, 0]
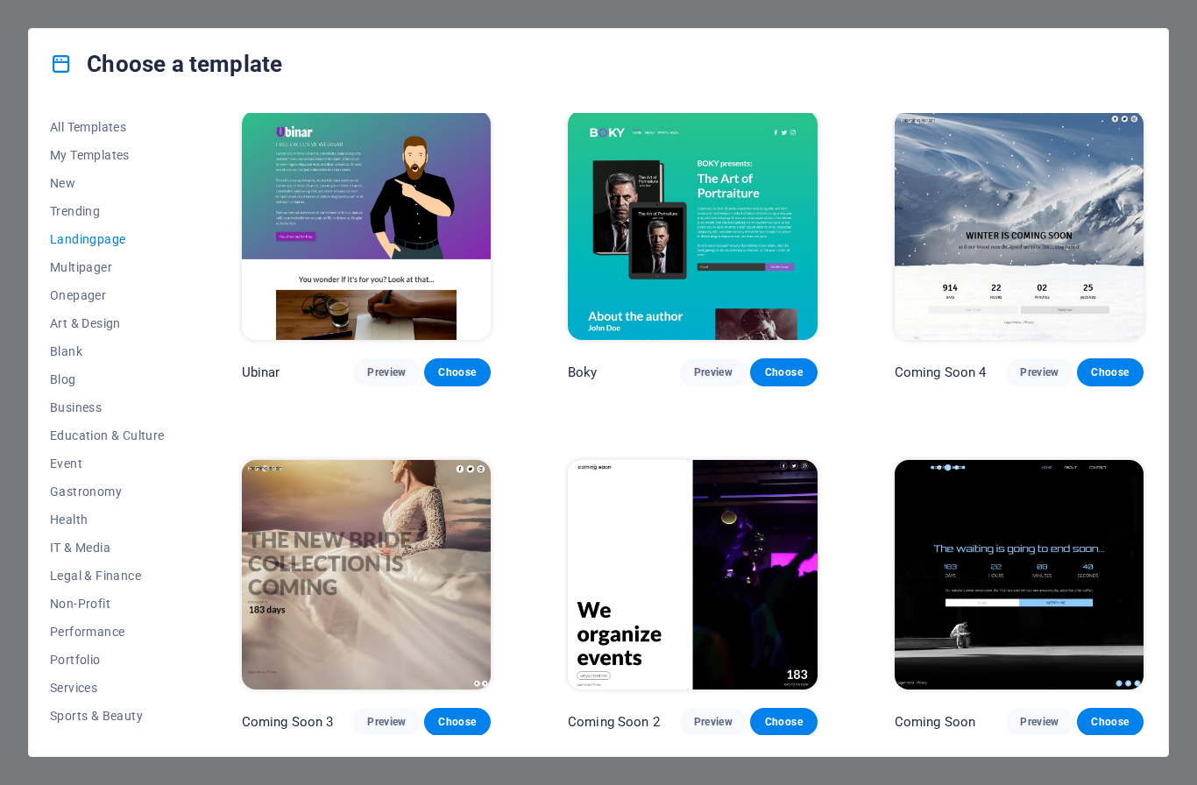
click at [312, 596] on img at bounding box center [366, 575] width 249 height 230
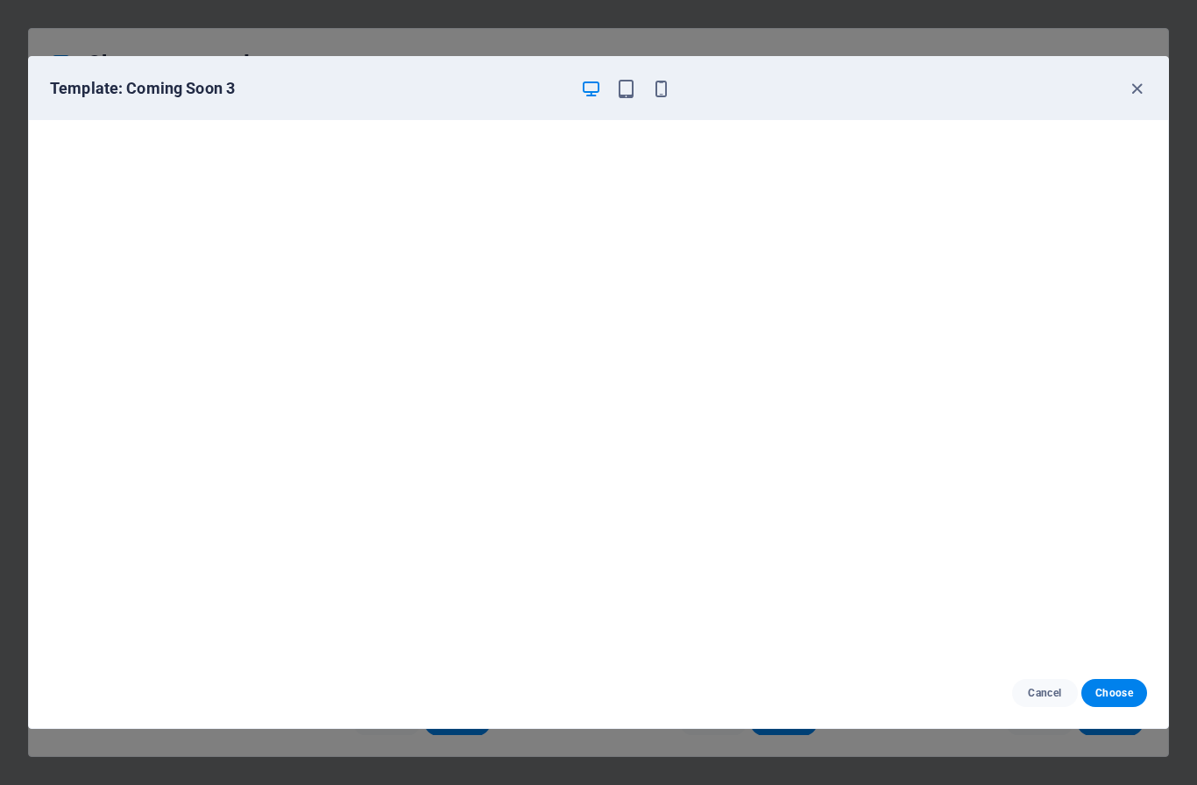
scroll to position [4, 0]
click at [1132, 90] on icon "button" at bounding box center [1137, 89] width 20 height 20
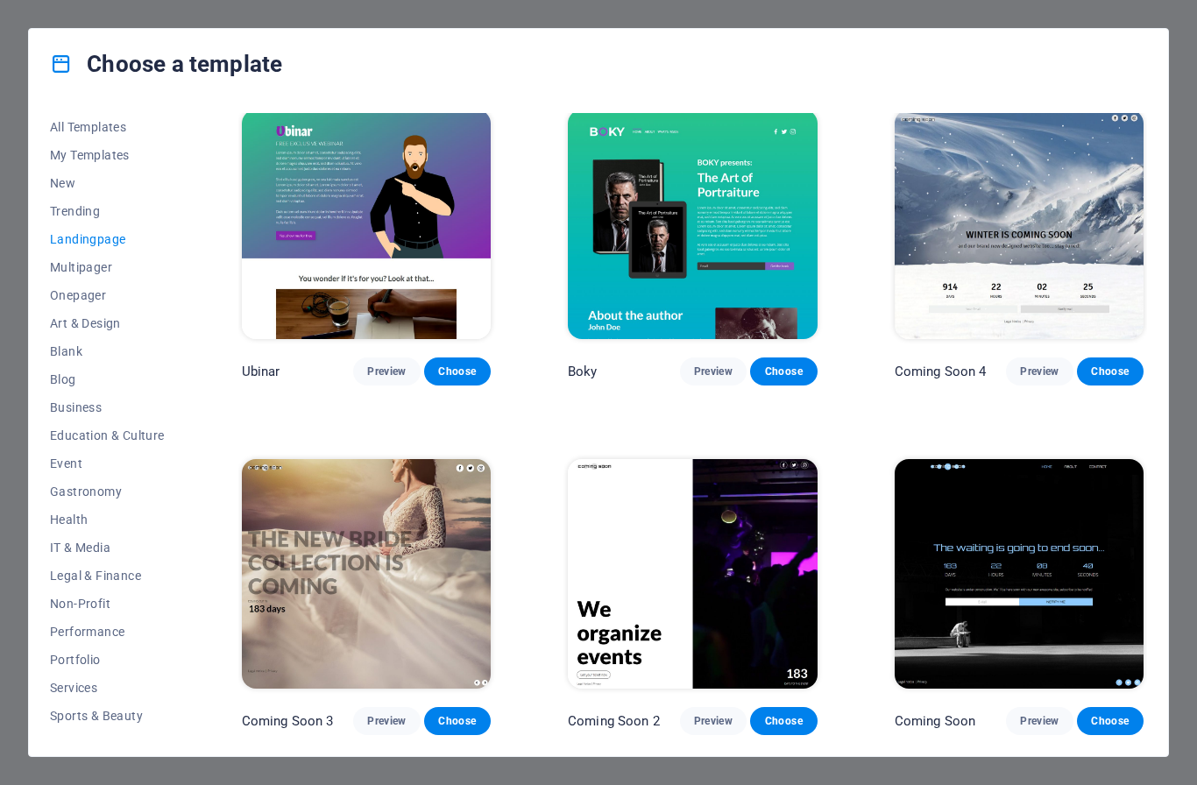
scroll to position [2455, 0]
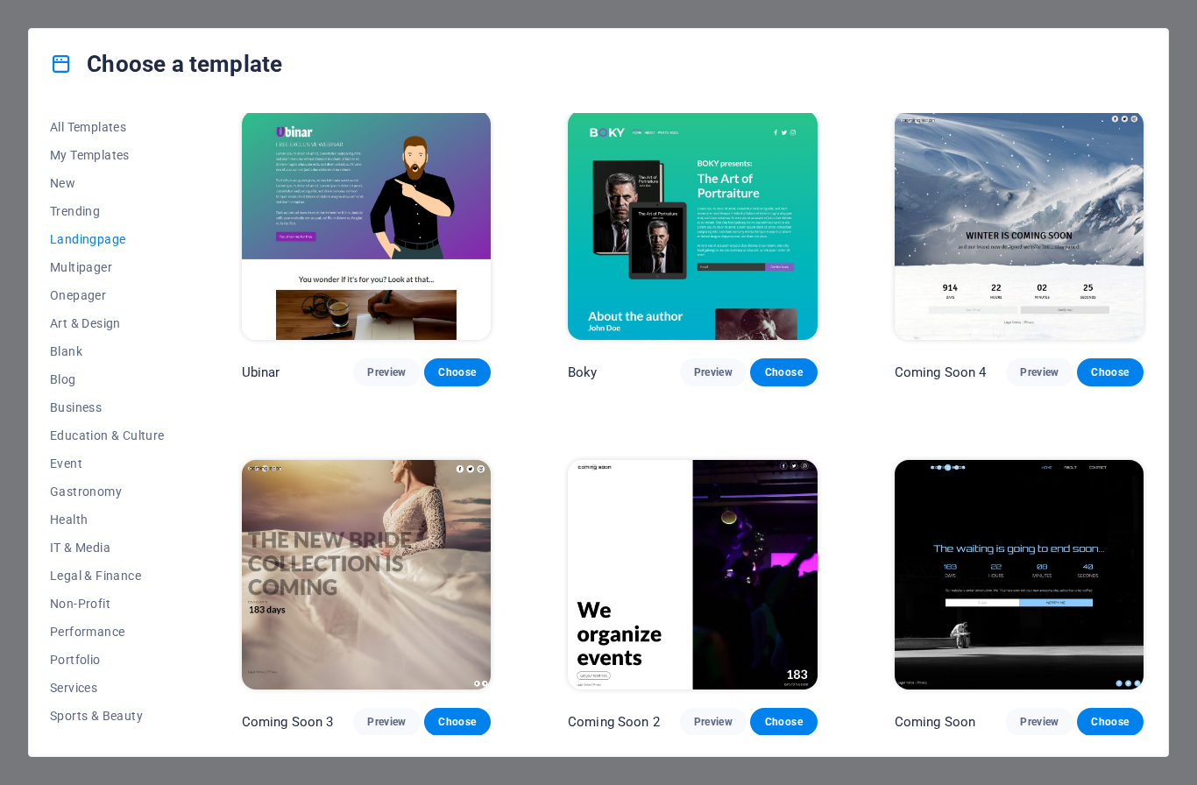
click at [416, 600] on img at bounding box center [366, 575] width 249 height 230
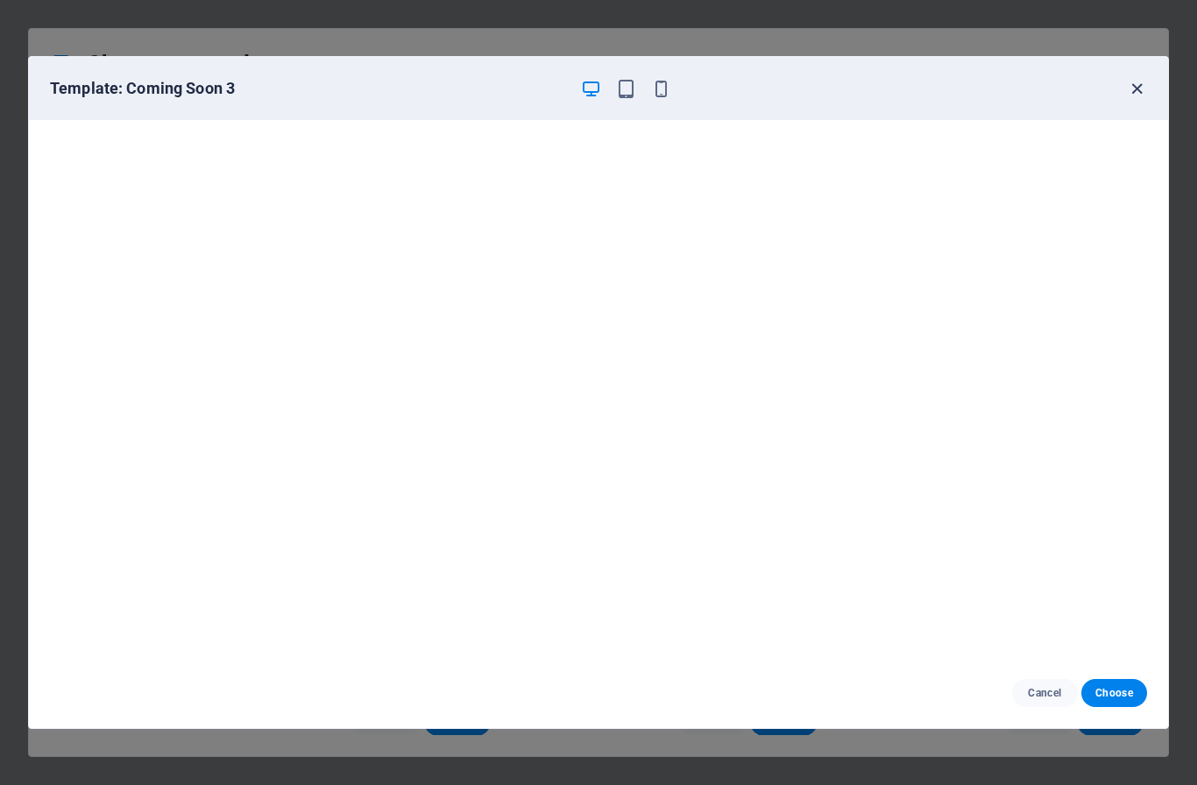
click at [1141, 83] on icon "button" at bounding box center [1137, 89] width 20 height 20
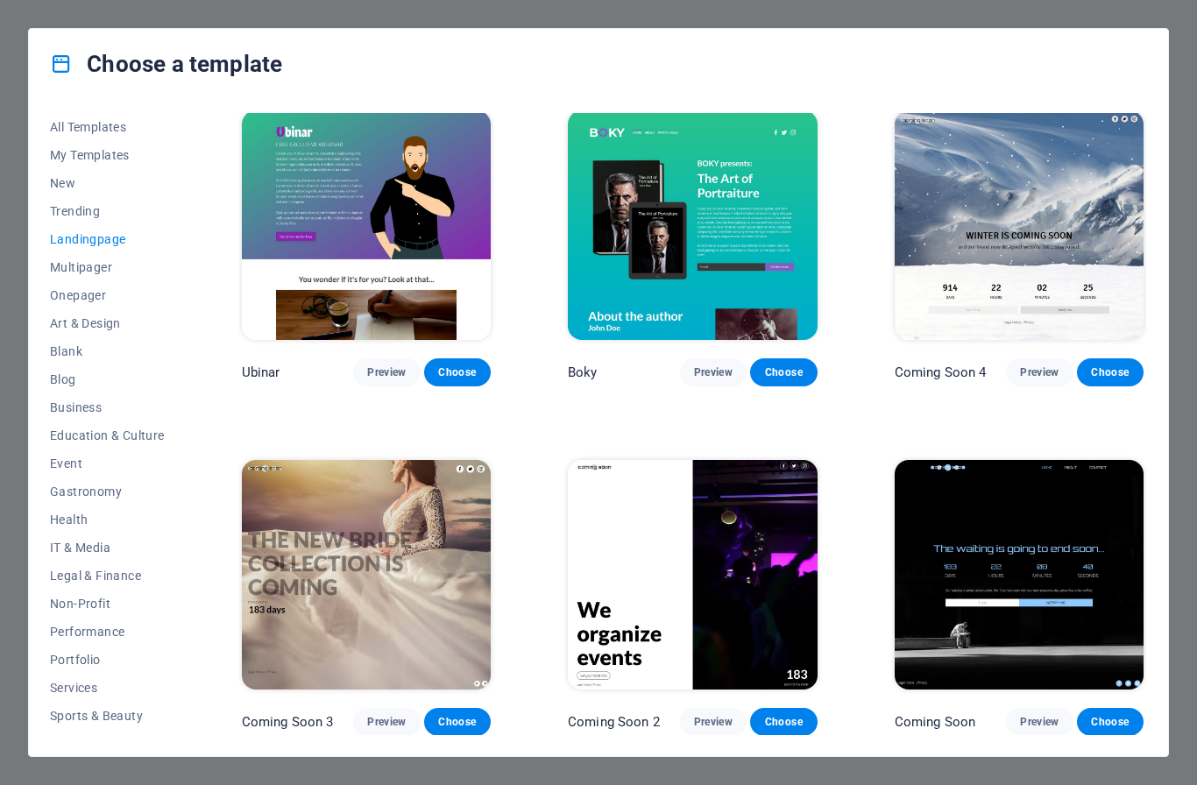
click at [329, 549] on img at bounding box center [366, 575] width 249 height 230
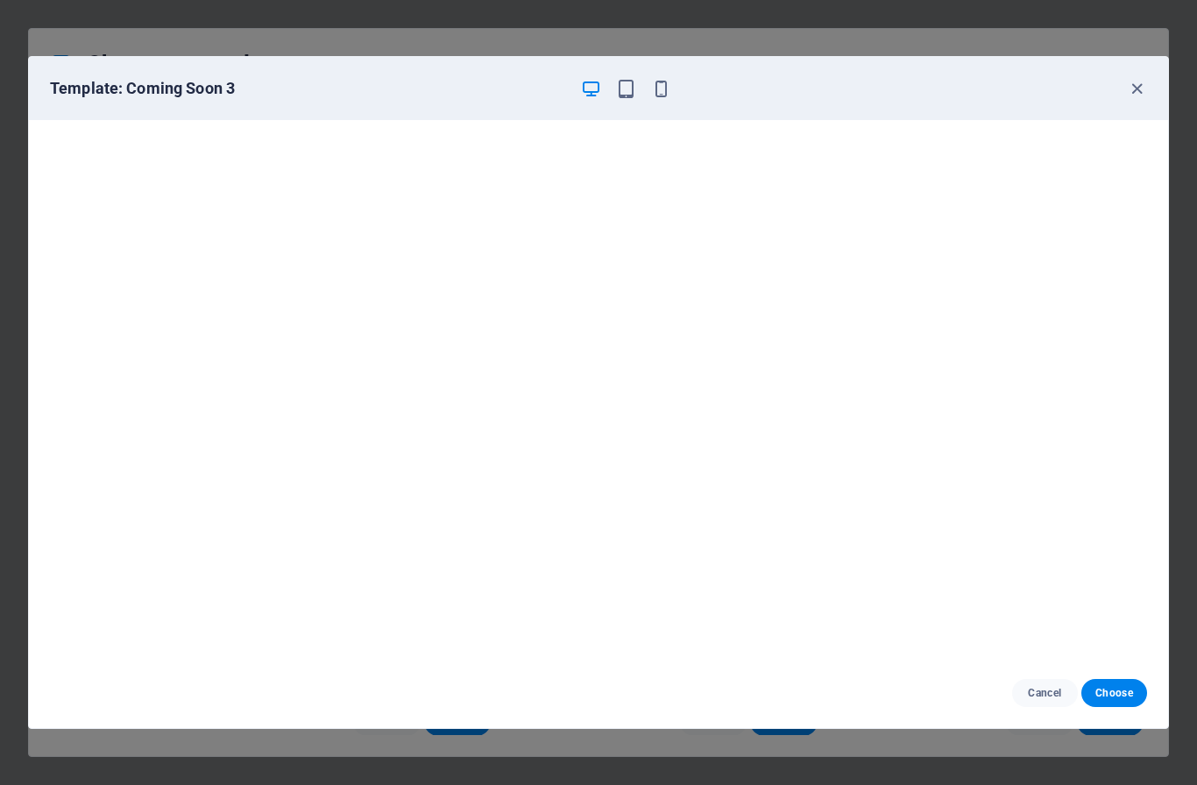
click at [829, 28] on div "Template: Coming Soon 3 Cancel Choose" at bounding box center [598, 392] width 1197 height 785
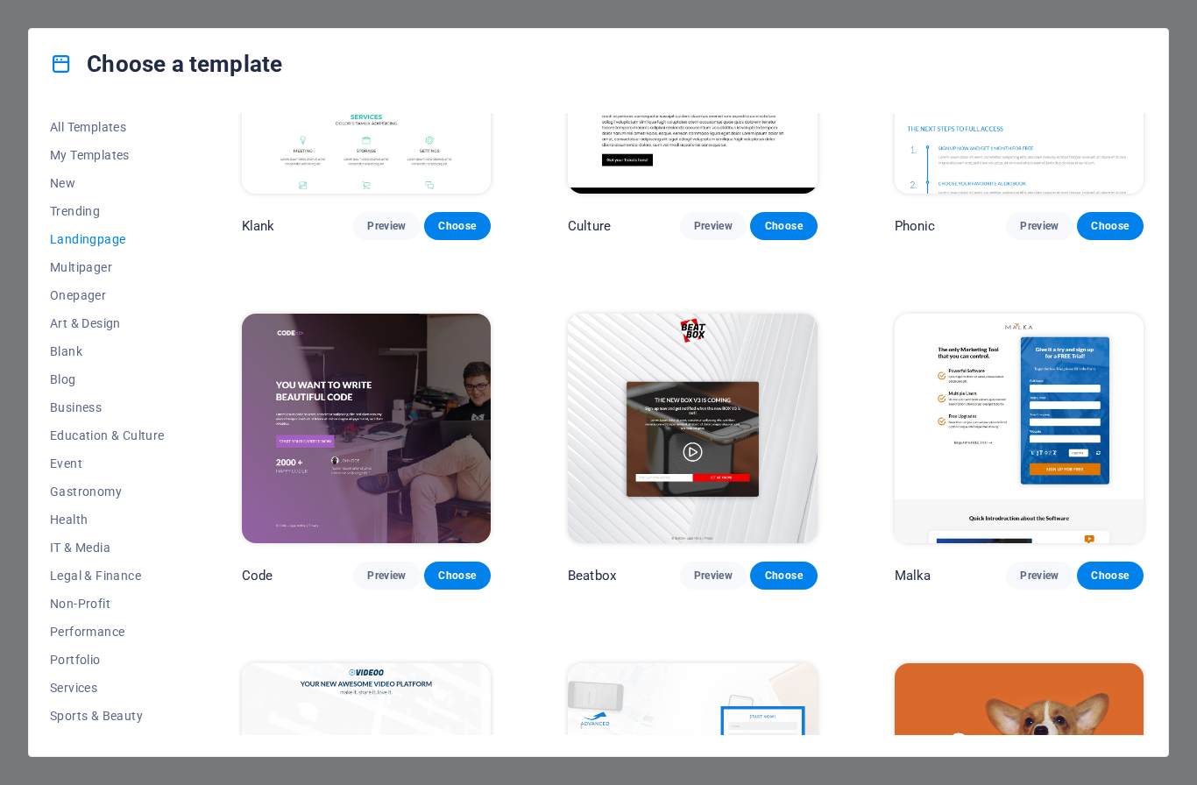
scroll to position [6, 0]
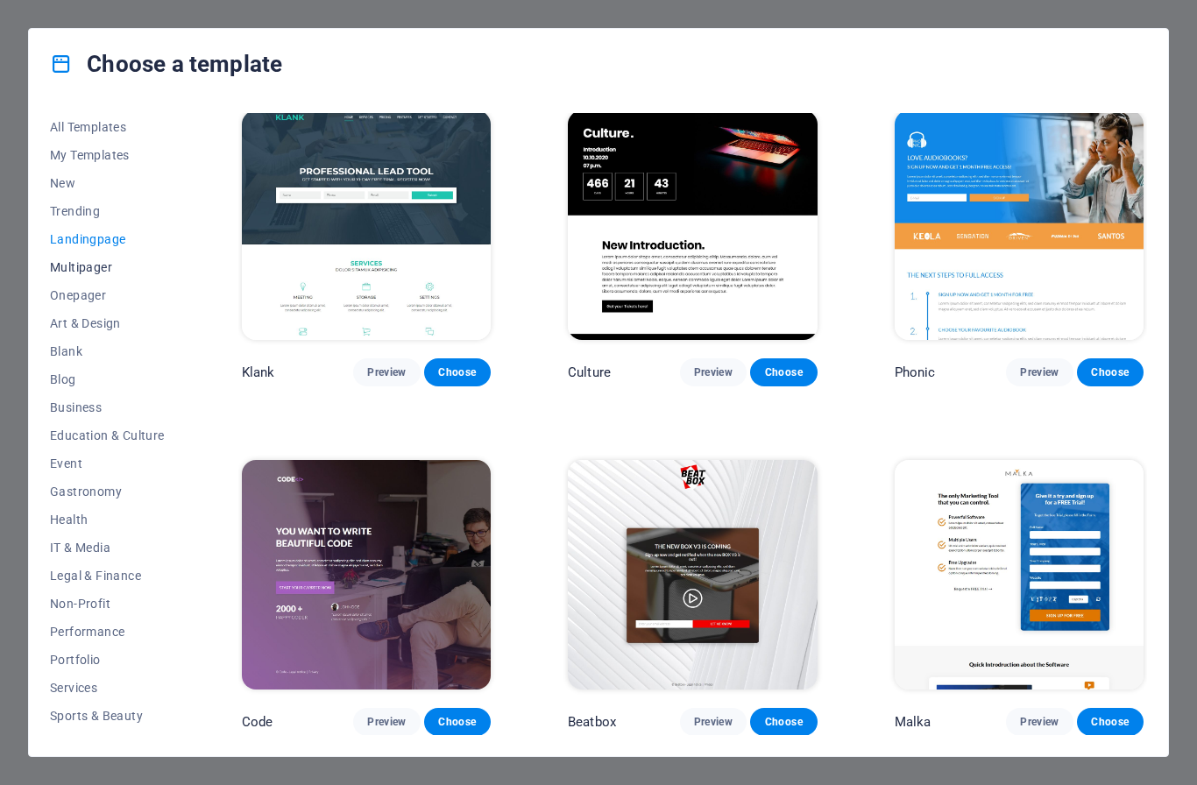
click at [59, 272] on span "Multipager" at bounding box center [107, 267] width 115 height 14
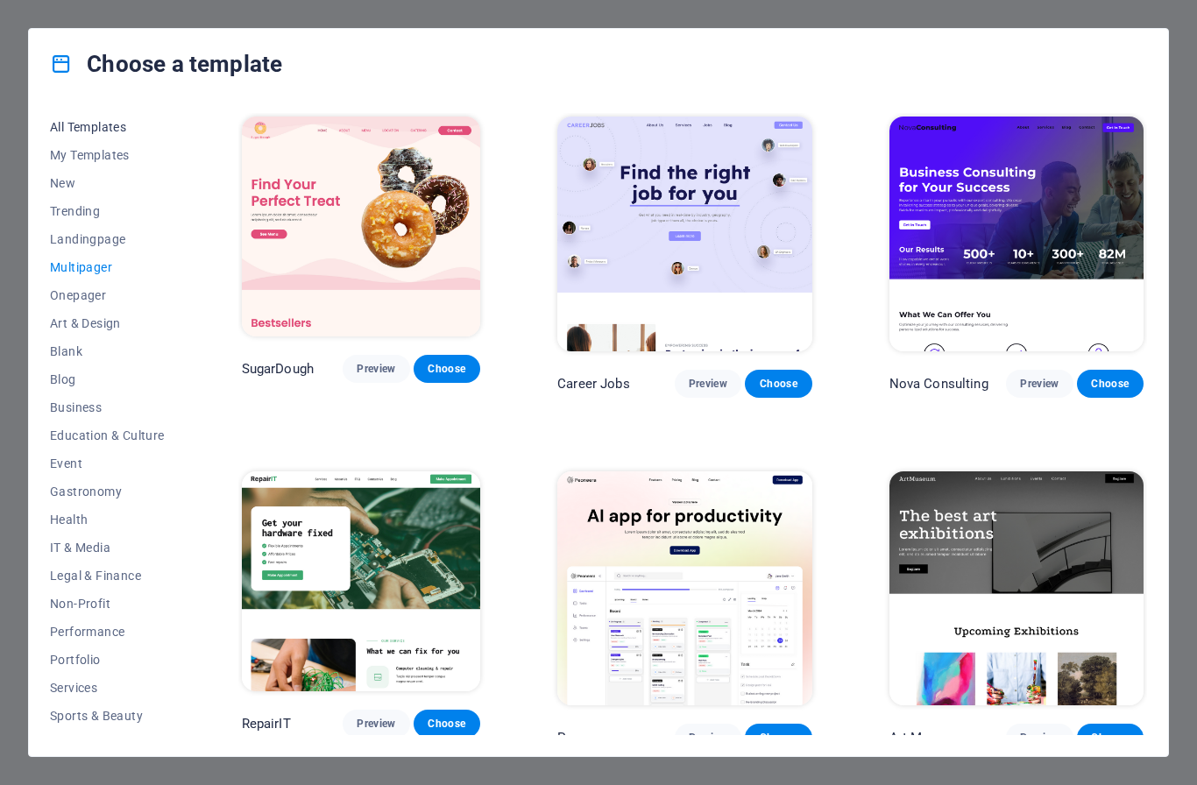
scroll to position [0, 0]
click at [110, 124] on span "All Templates" at bounding box center [107, 127] width 115 height 14
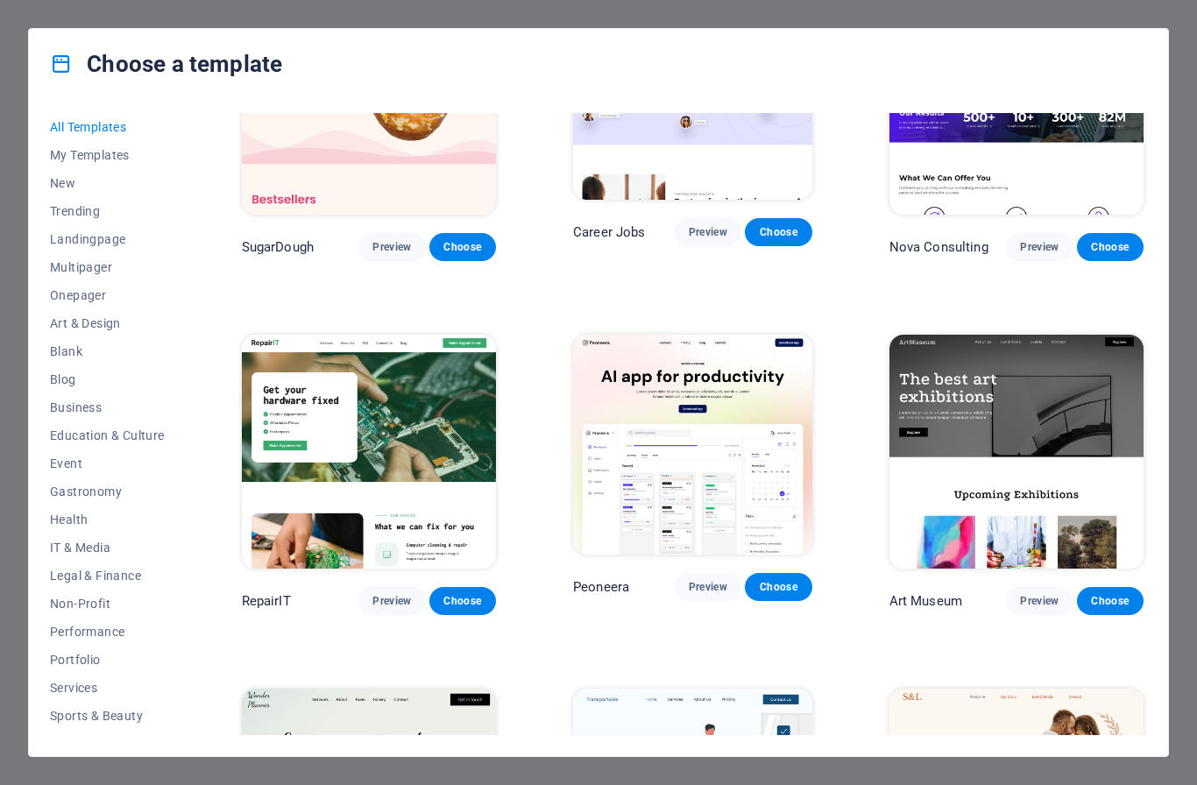
scroll to position [299, 0]
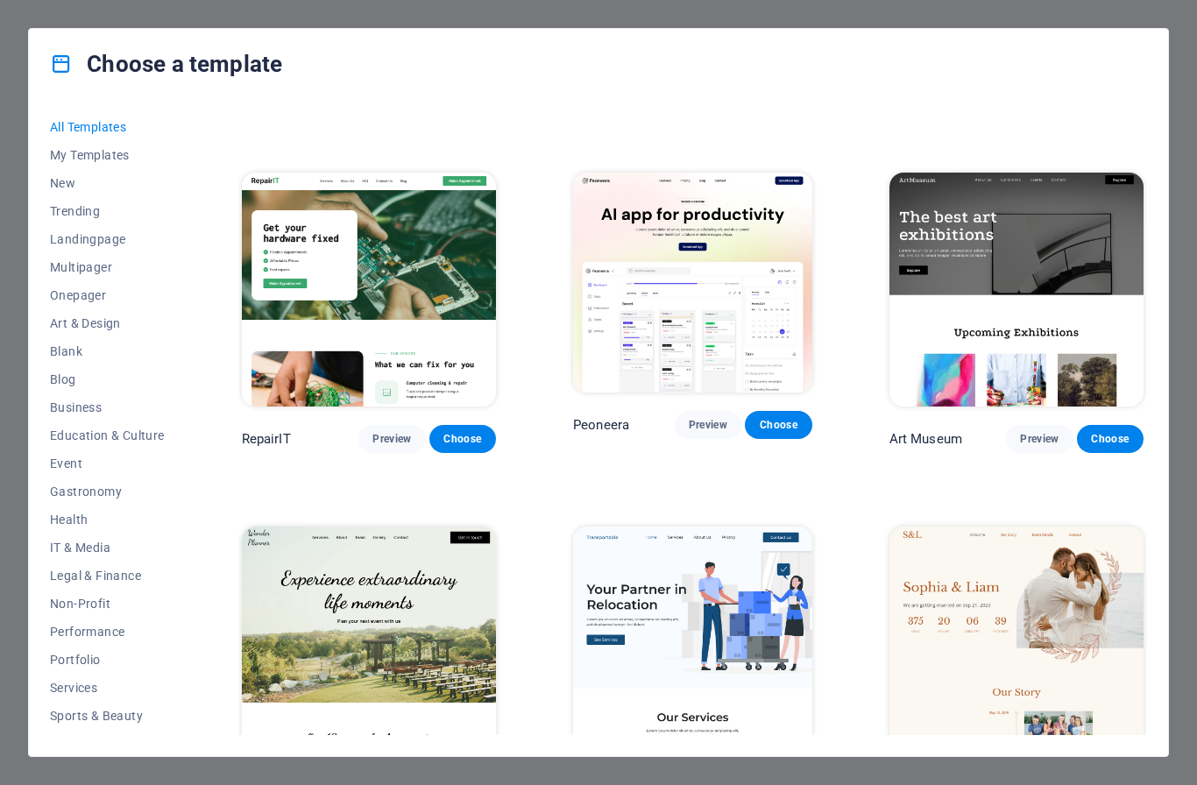
click at [1058, 327] on img at bounding box center [1017, 290] width 254 height 235
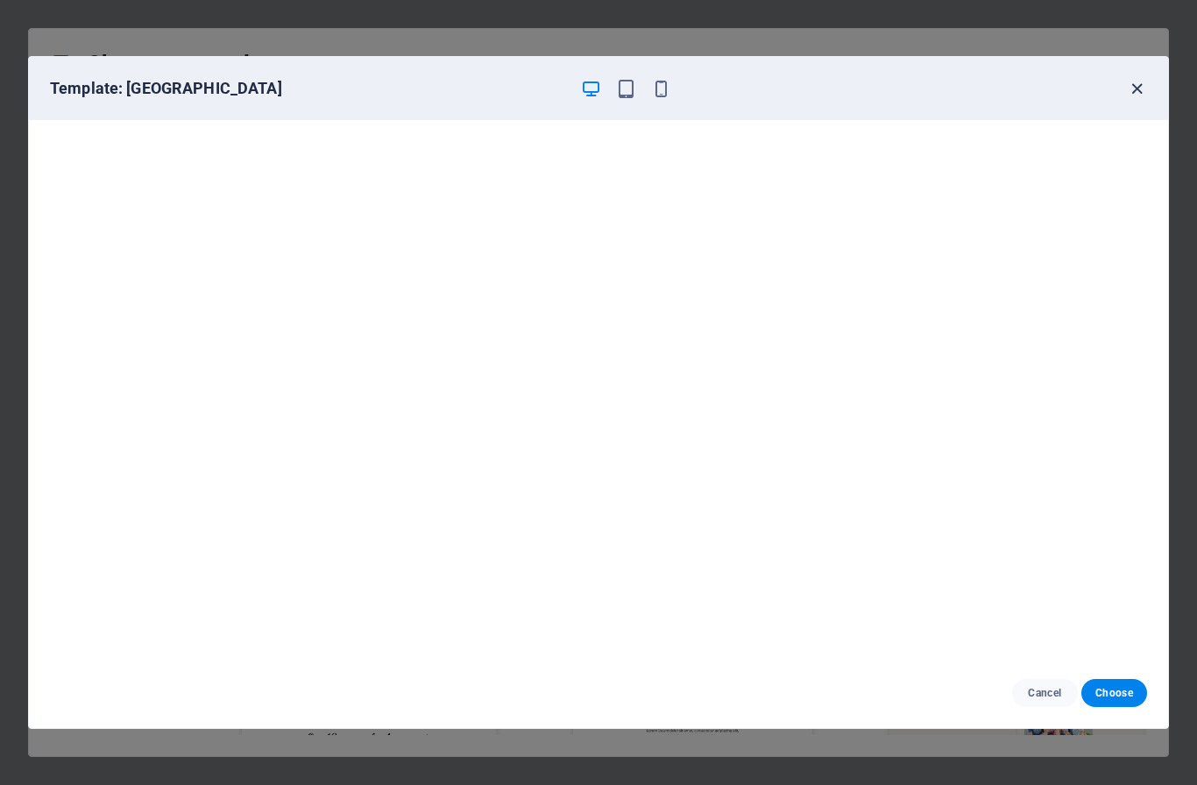
click at [1130, 92] on icon "button" at bounding box center [1137, 89] width 20 height 20
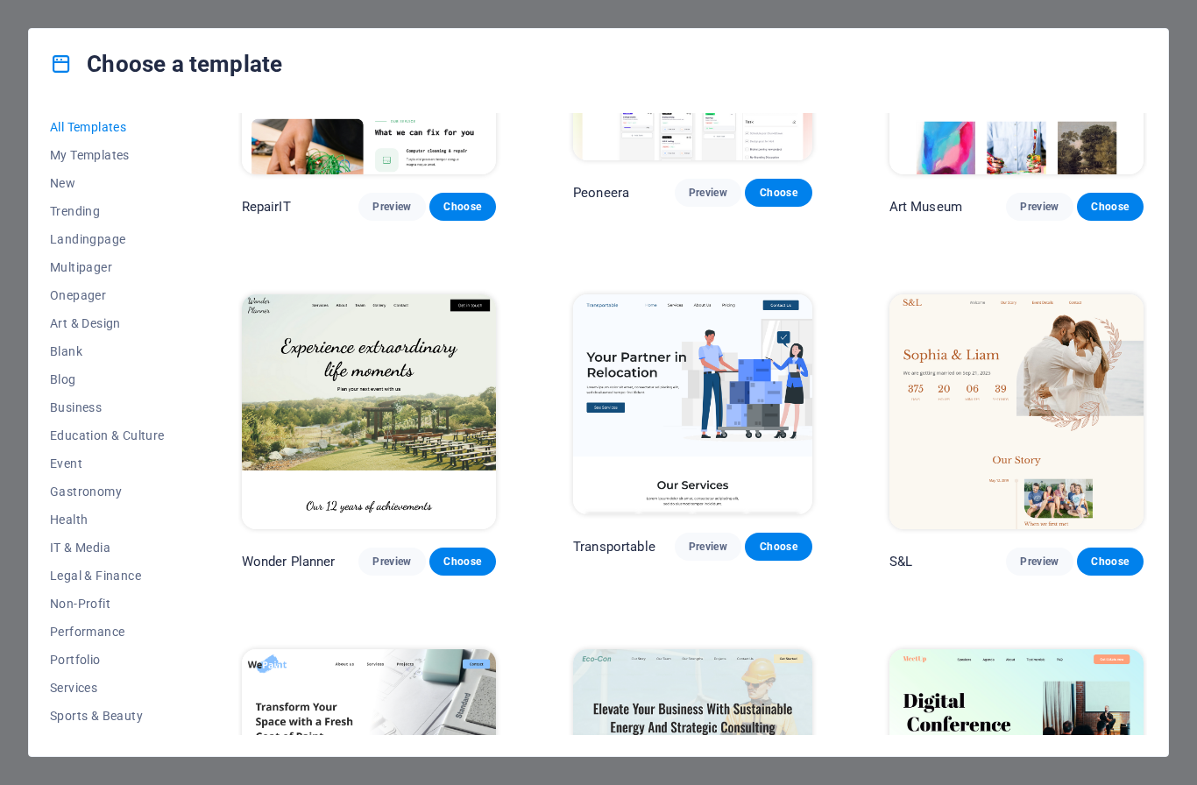
scroll to position [539, 0]
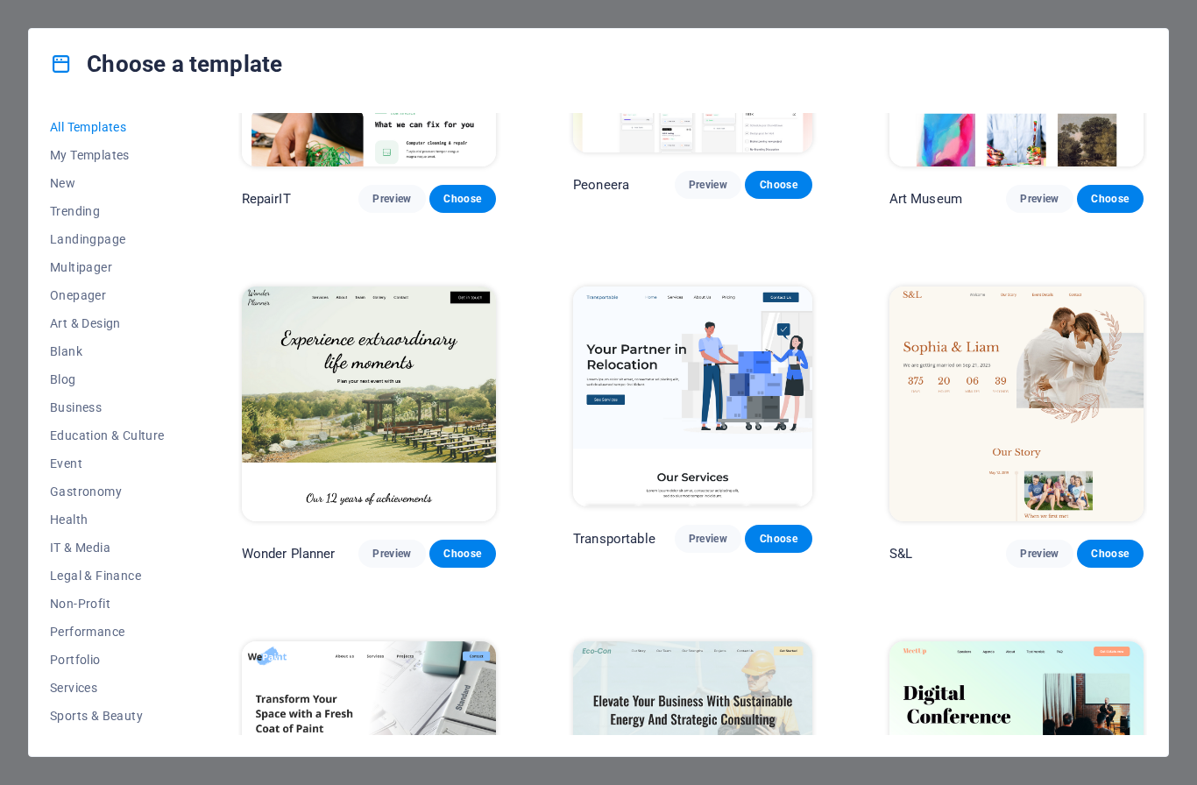
click at [352, 394] on img at bounding box center [369, 404] width 254 height 235
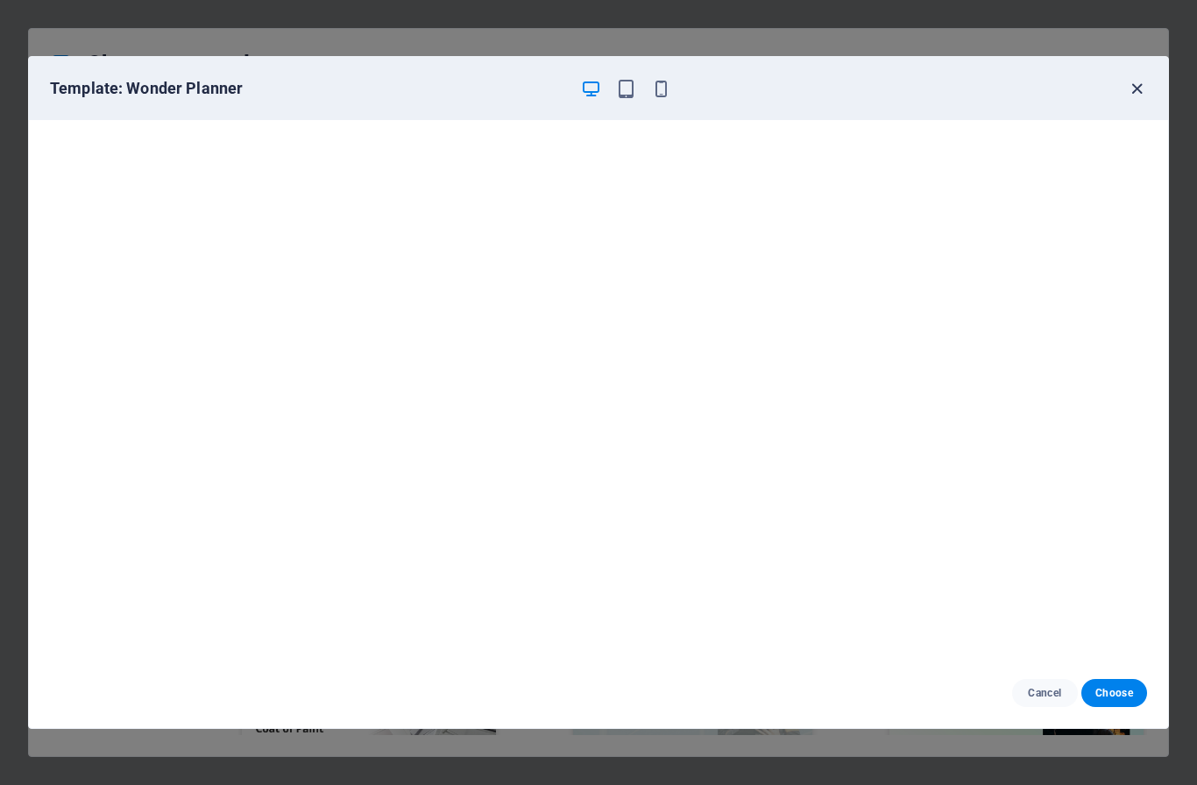
click at [1133, 87] on icon "button" at bounding box center [1137, 89] width 20 height 20
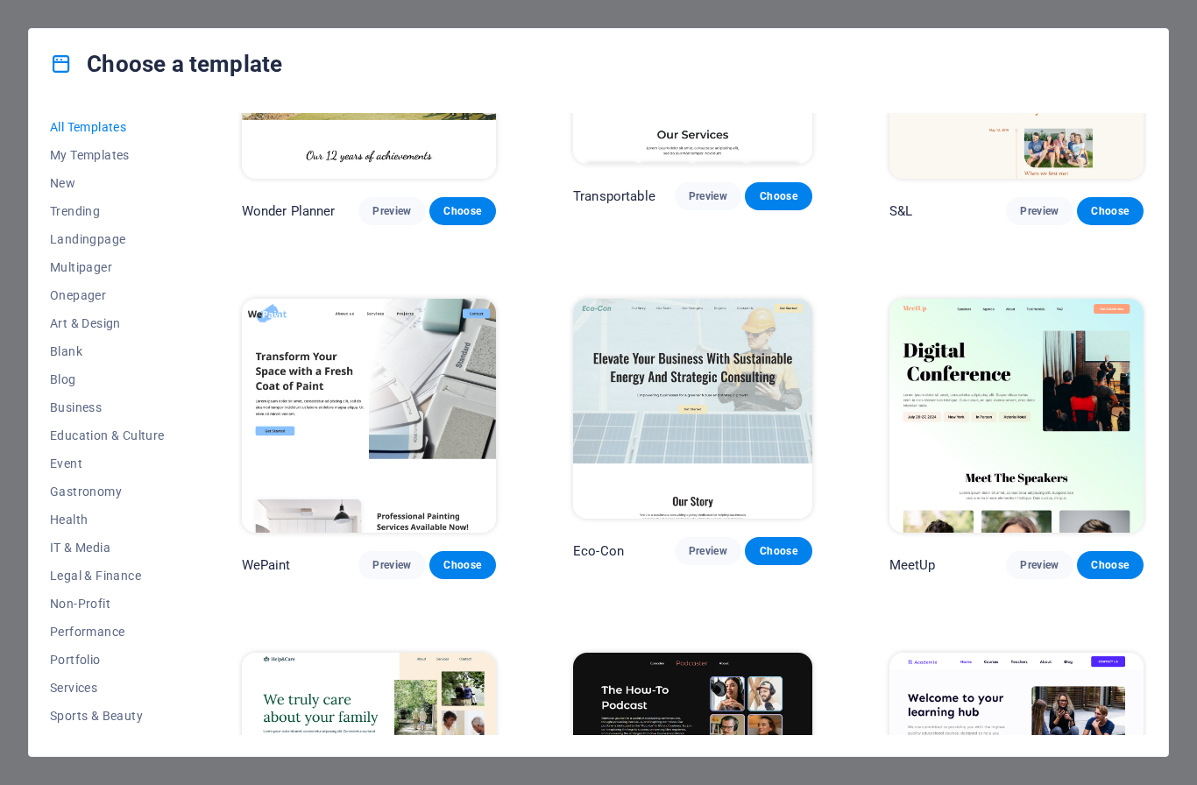
scroll to position [955, 0]
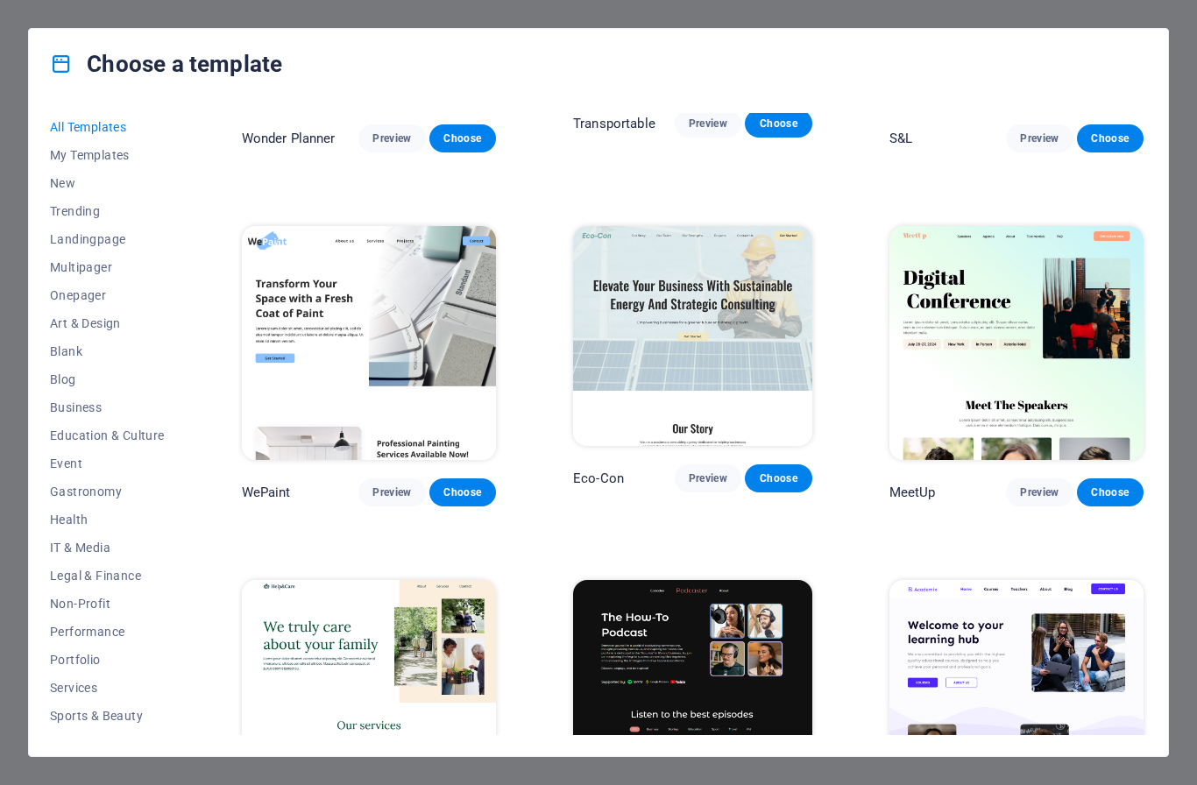
click at [304, 352] on img at bounding box center [369, 343] width 254 height 235
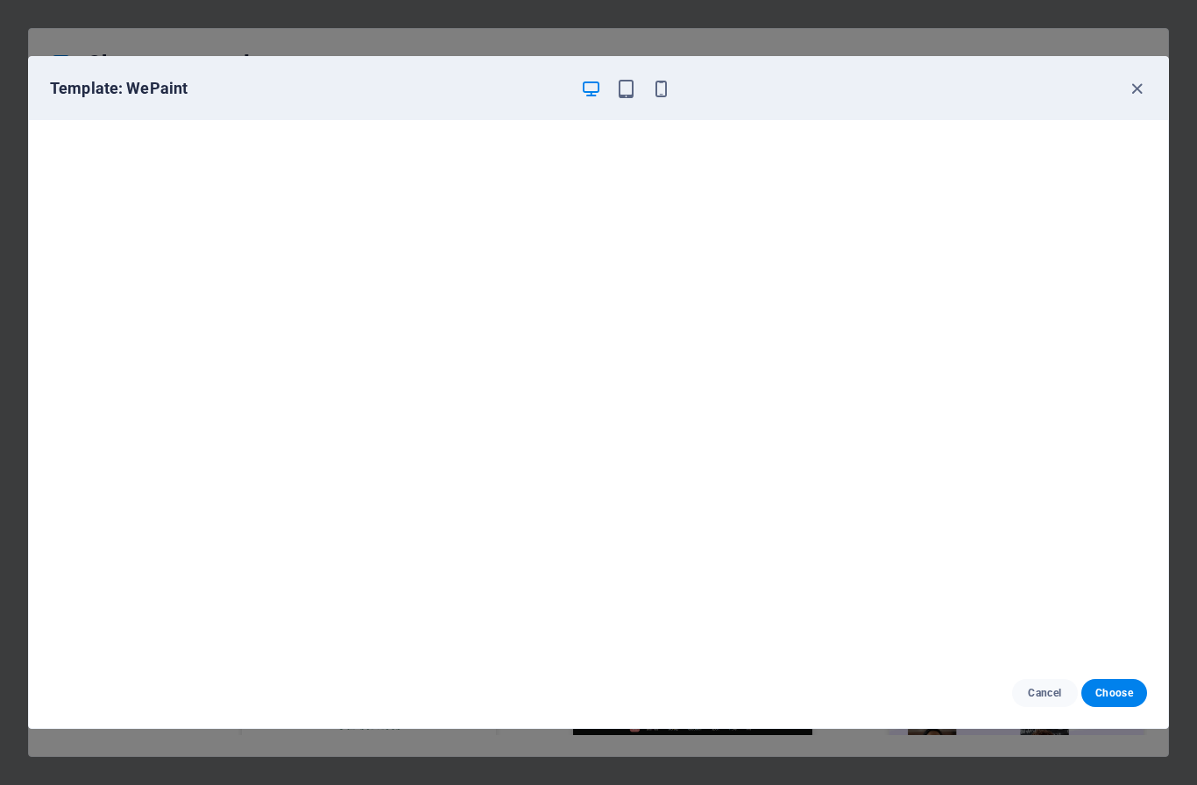
scroll to position [0, 0]
click at [1138, 92] on icon "button" at bounding box center [1137, 89] width 20 height 20
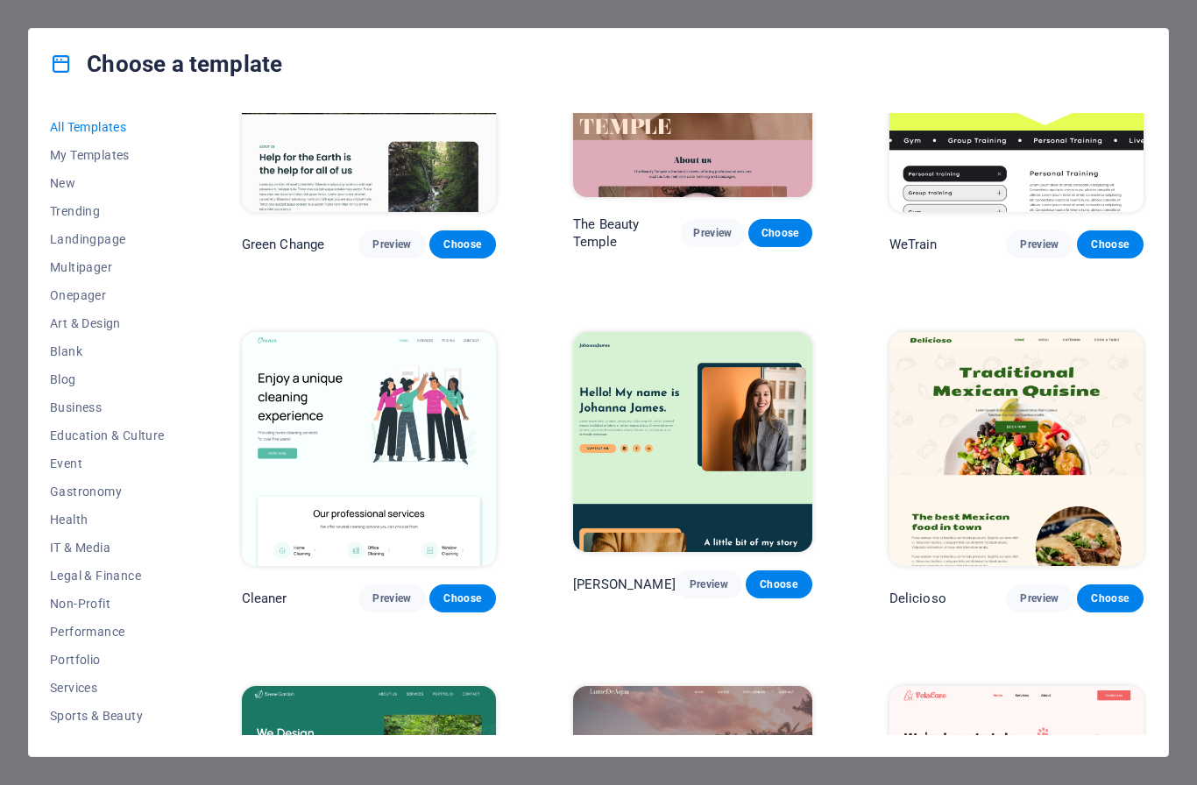
scroll to position [2474, 0]
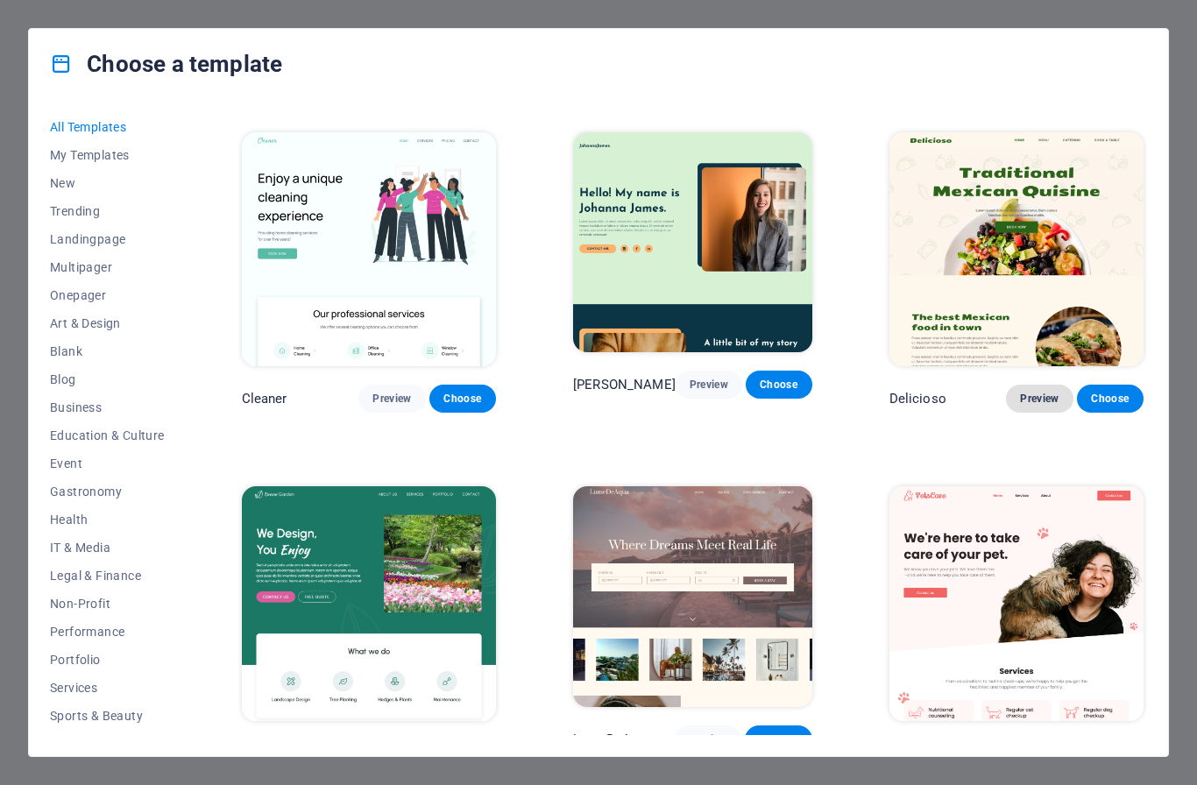
click at [1033, 392] on span "Preview" at bounding box center [1039, 399] width 39 height 14
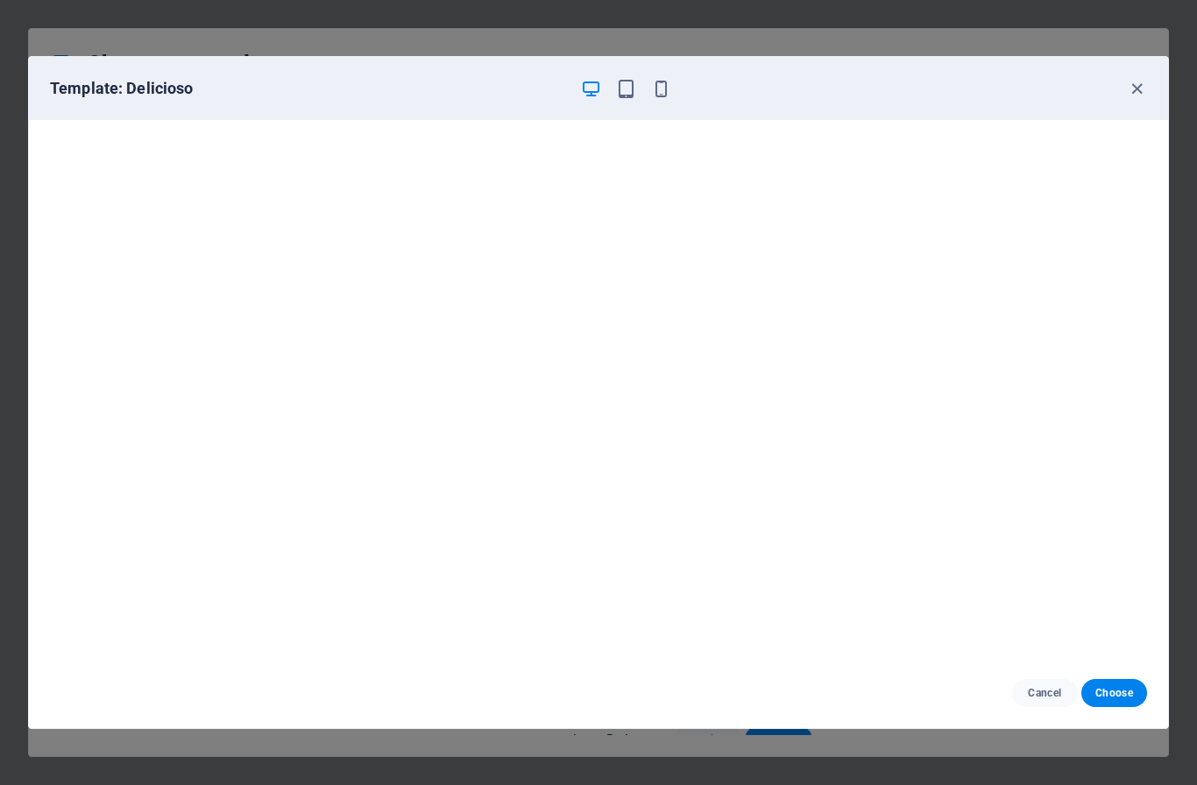
click at [1093, 63] on div "Template: Delicioso" at bounding box center [599, 88] width 1140 height 63
click at [1132, 102] on div "Template: Delicioso" at bounding box center [599, 88] width 1140 height 63
click at [1135, 90] on icon "button" at bounding box center [1137, 89] width 20 height 20
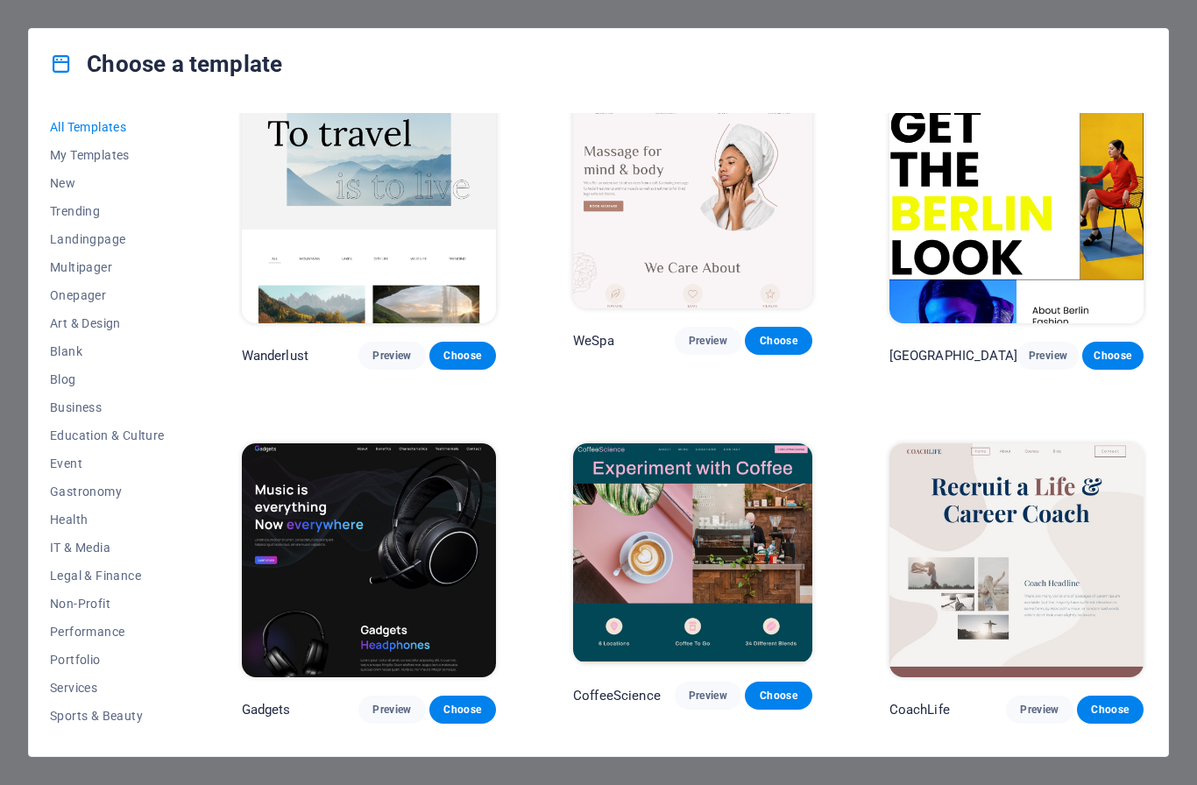
scroll to position [4012, 0]
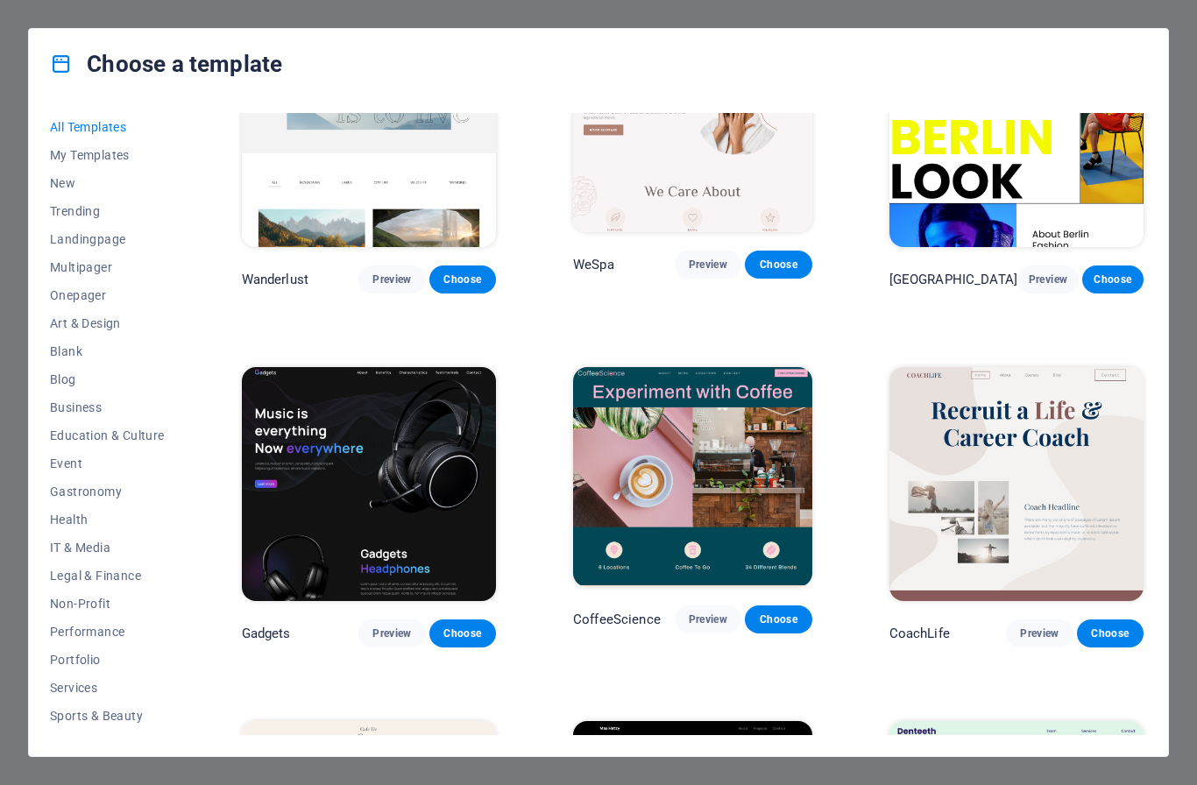
click at [409, 454] on img at bounding box center [369, 484] width 254 height 235
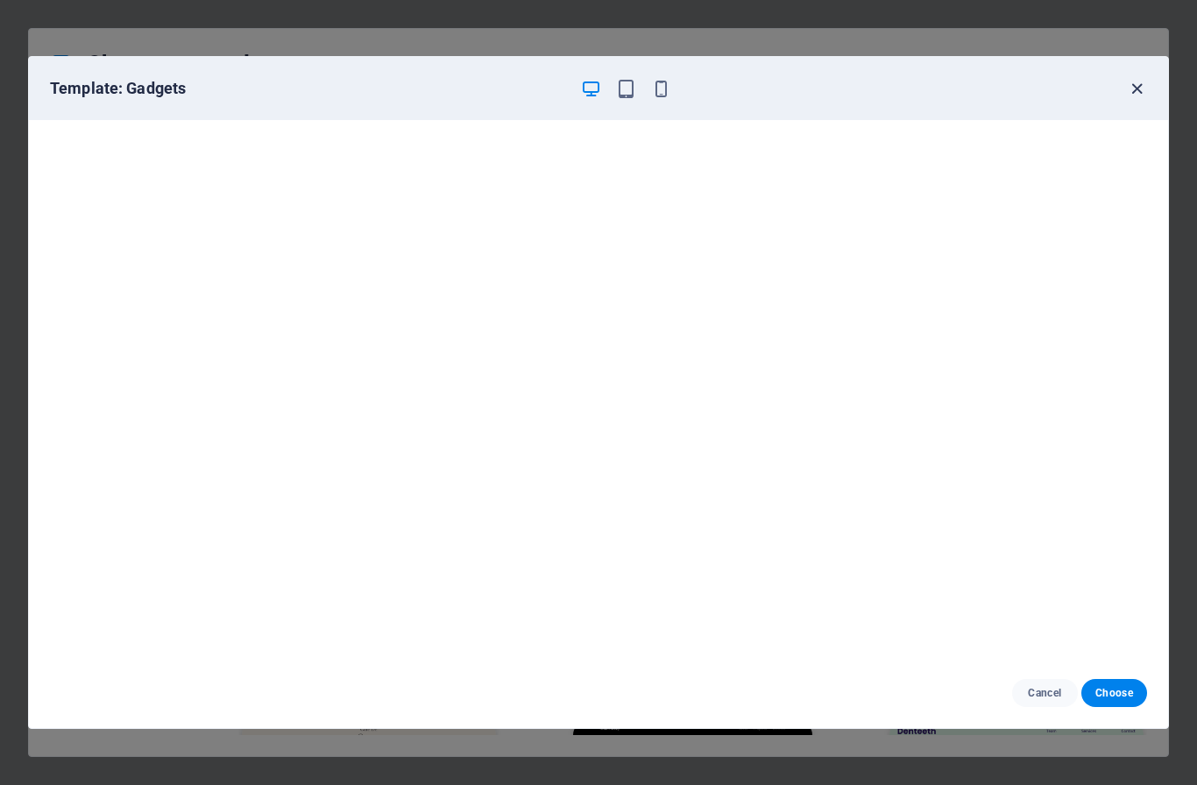
click at [1136, 85] on icon "button" at bounding box center [1137, 89] width 20 height 20
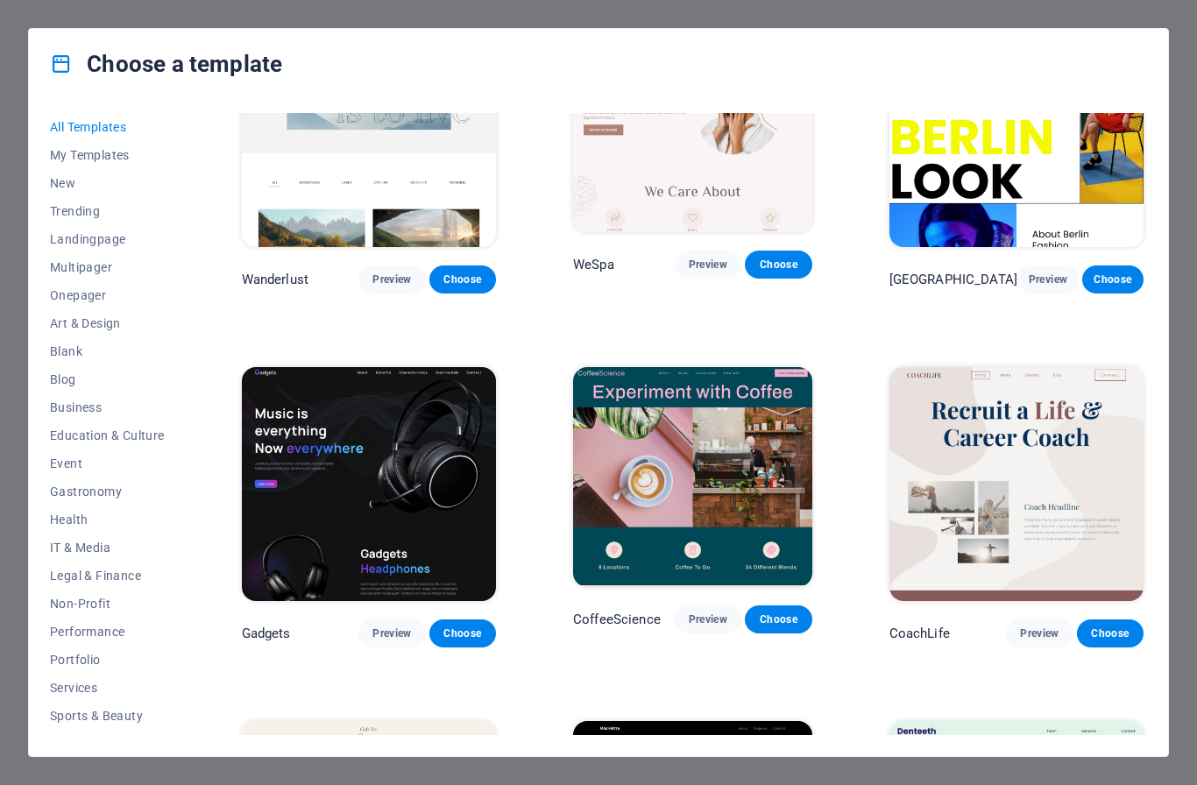
click at [418, 399] on img at bounding box center [369, 484] width 254 height 235
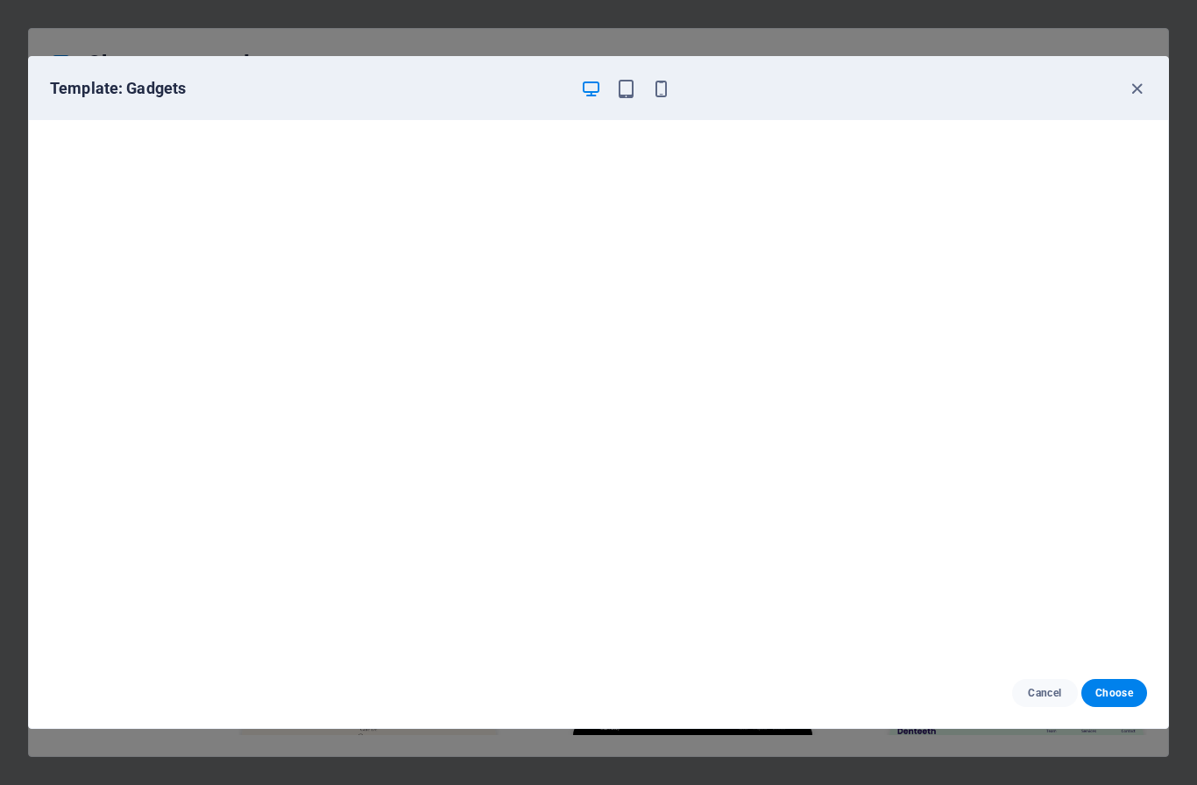
click at [665, 100] on div "Template: Gadgets" at bounding box center [599, 88] width 1140 height 63
click at [654, 80] on icon "button" at bounding box center [661, 89] width 20 height 20
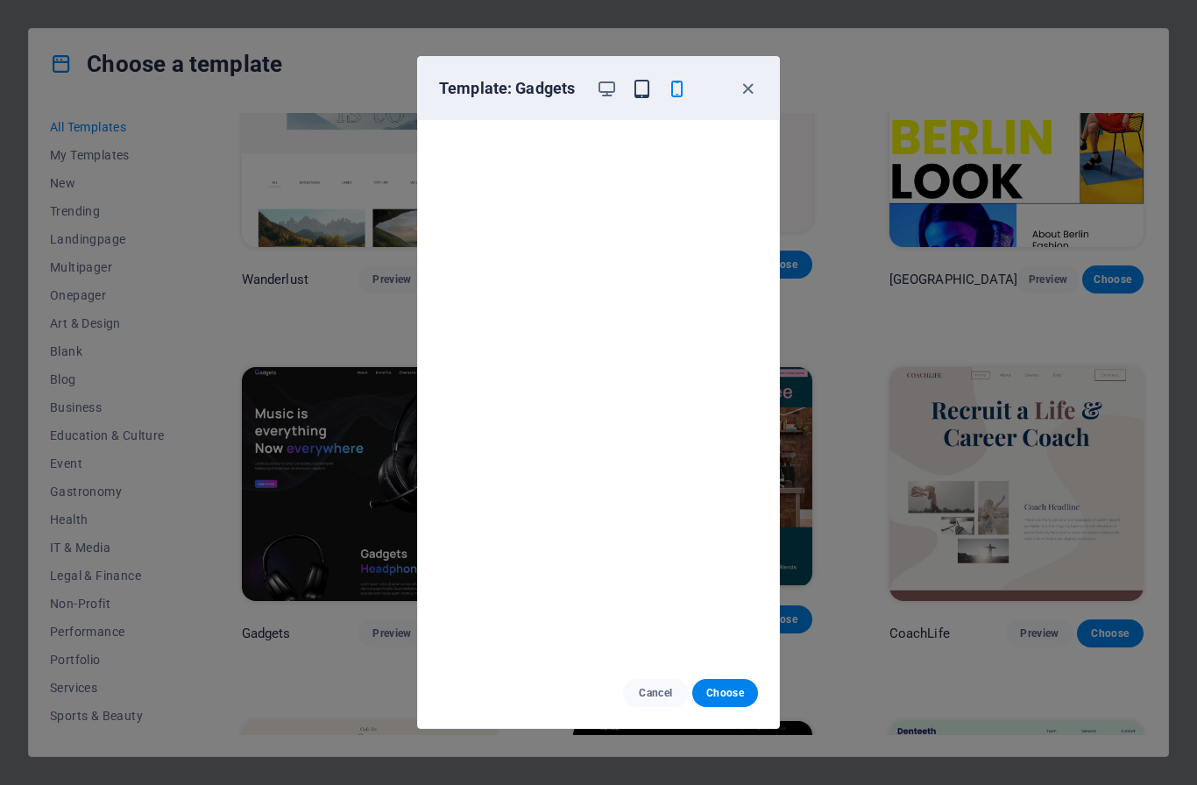
click at [642, 87] on icon "button" at bounding box center [642, 89] width 20 height 20
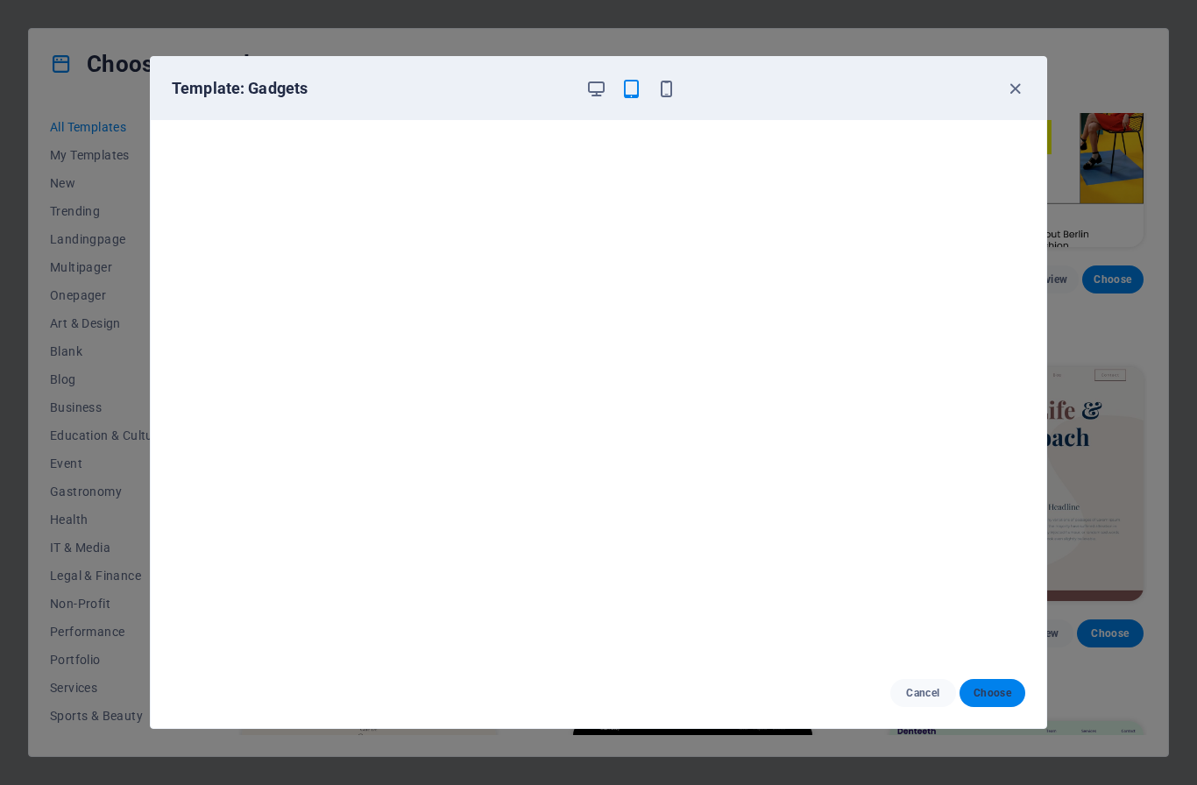
click at [979, 687] on span "Choose" at bounding box center [993, 693] width 38 height 14
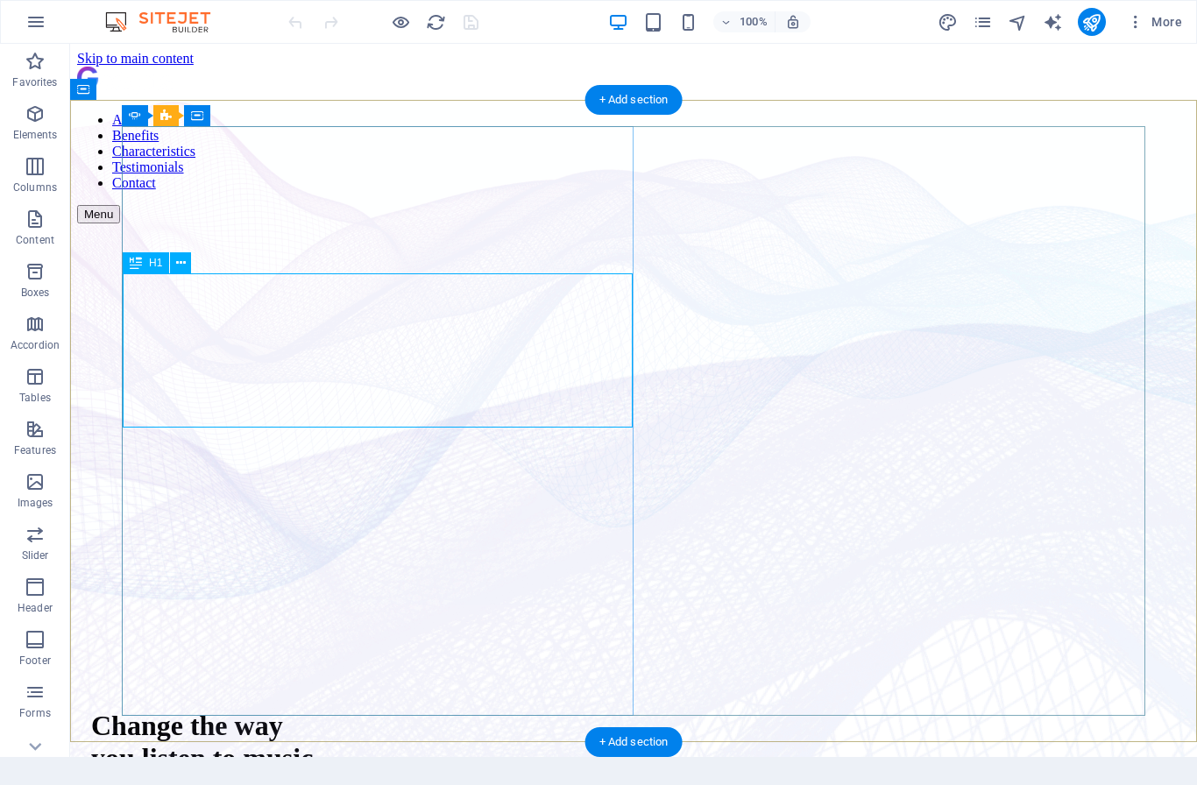
click at [346, 710] on h1 "Change the way you listen to music" at bounding box center [633, 742] width 1085 height 65
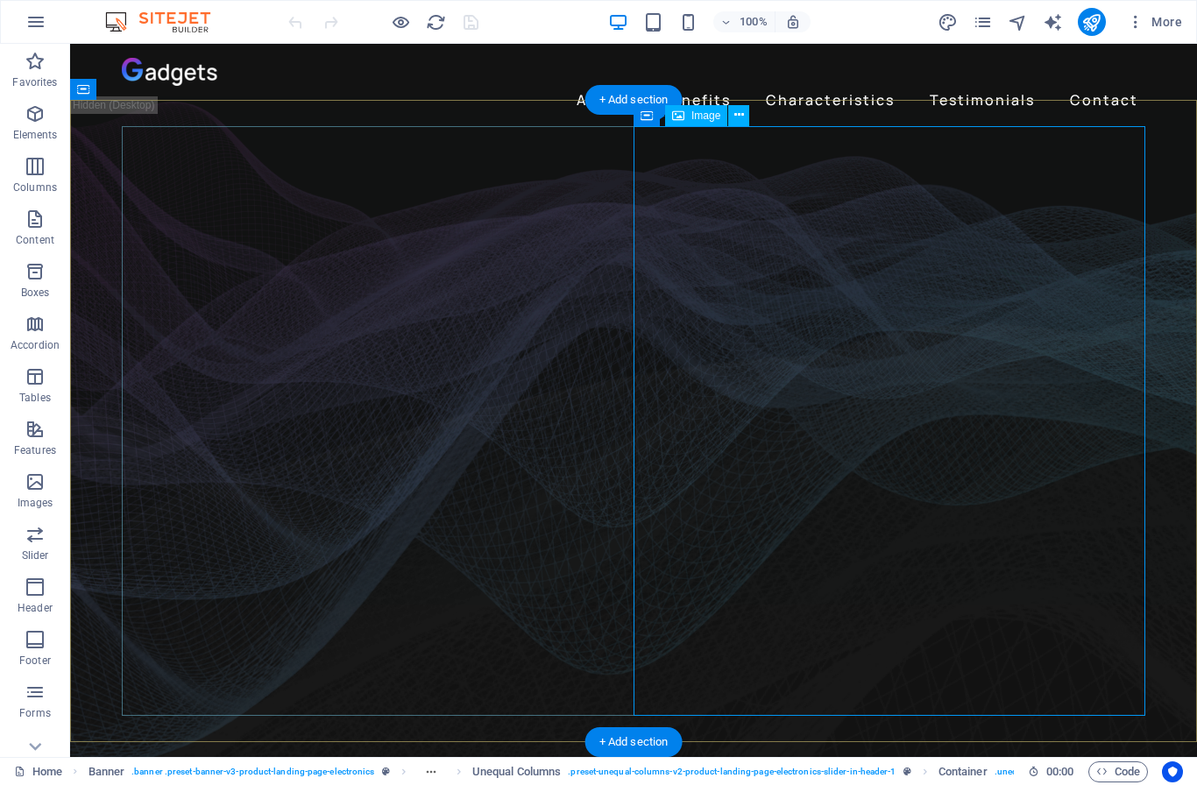
click at [696, 116] on span "Image" at bounding box center [706, 115] width 29 height 11
click at [650, 120] on icon at bounding box center [647, 115] width 12 height 21
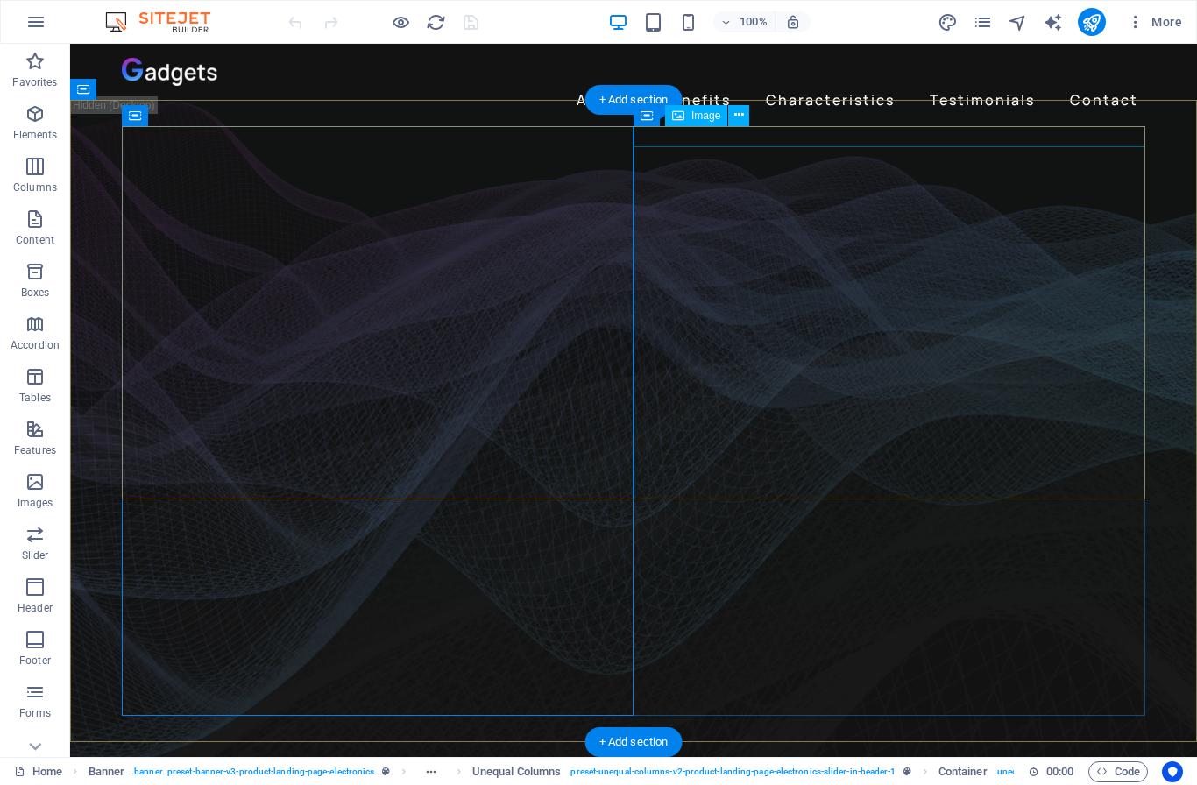
click at [708, 120] on span "Image" at bounding box center [706, 115] width 29 height 11
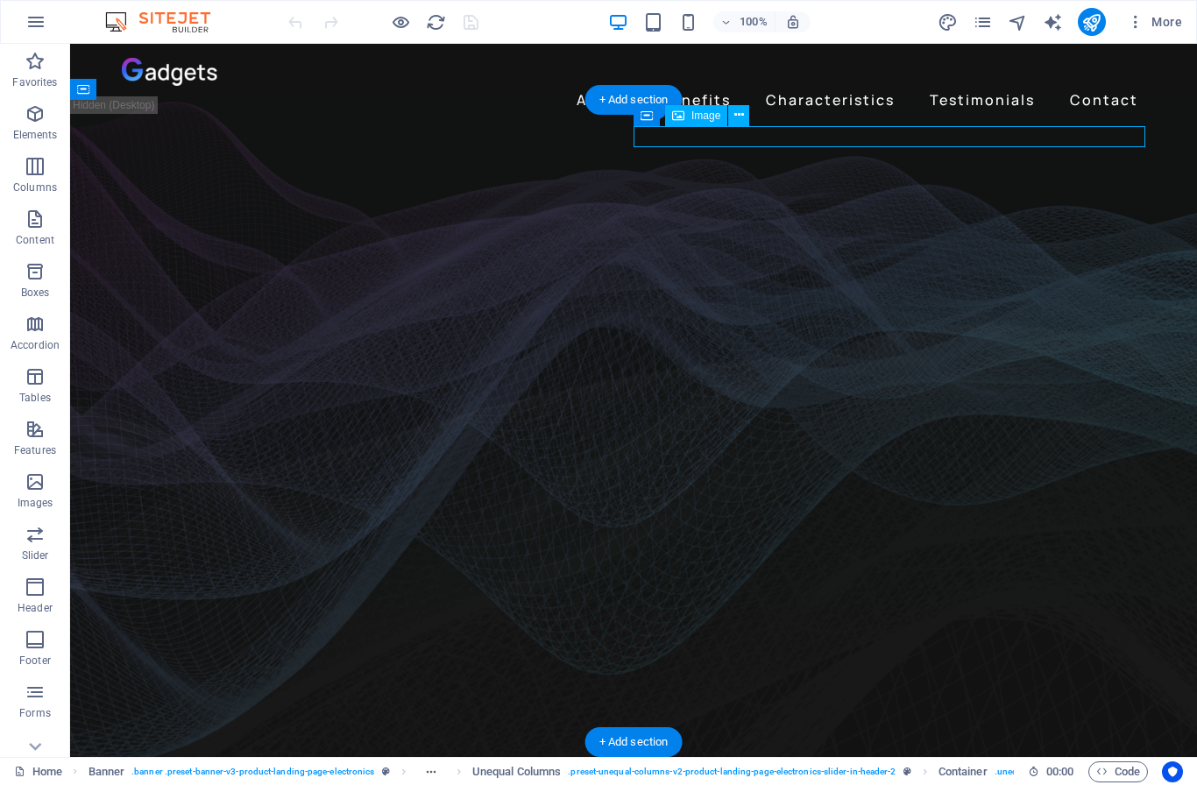
click at [708, 120] on span "Image" at bounding box center [706, 115] width 29 height 11
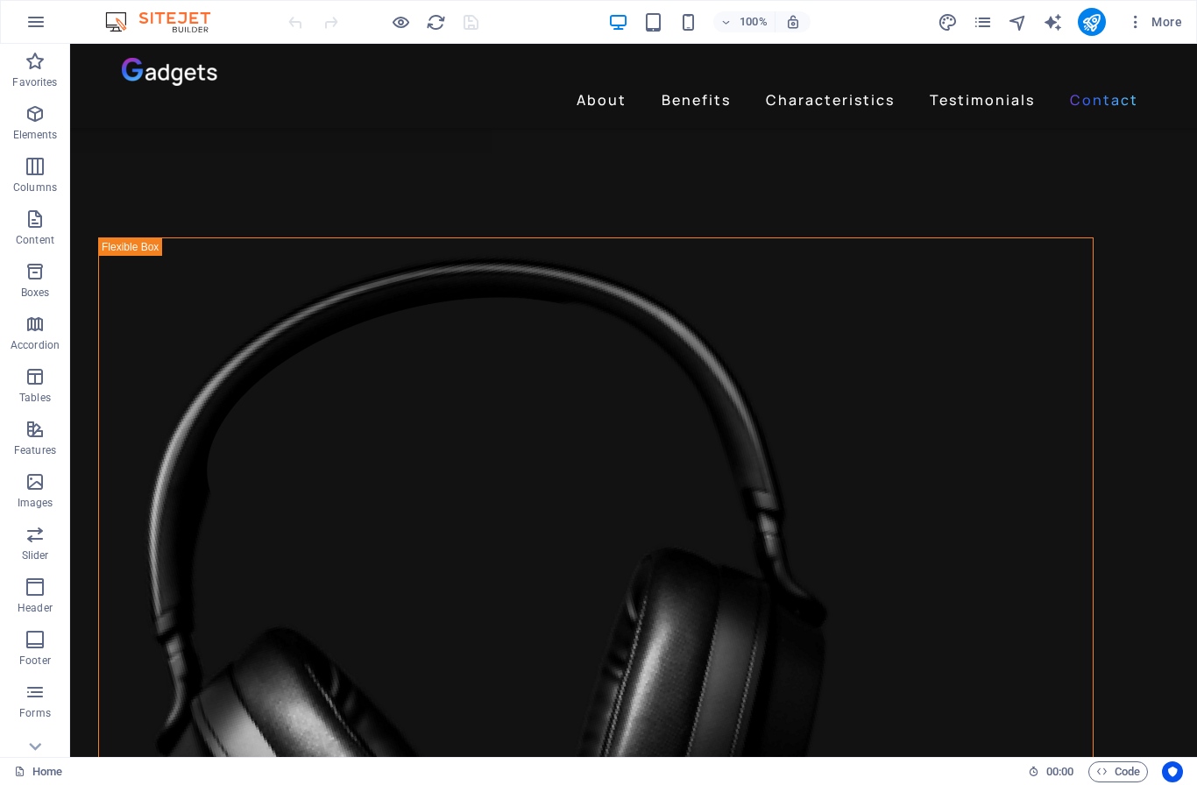
scroll to position [4603, 0]
click at [1091, 20] on icon "publish" at bounding box center [1092, 22] width 20 height 20
